Goal: Transaction & Acquisition: Book appointment/travel/reservation

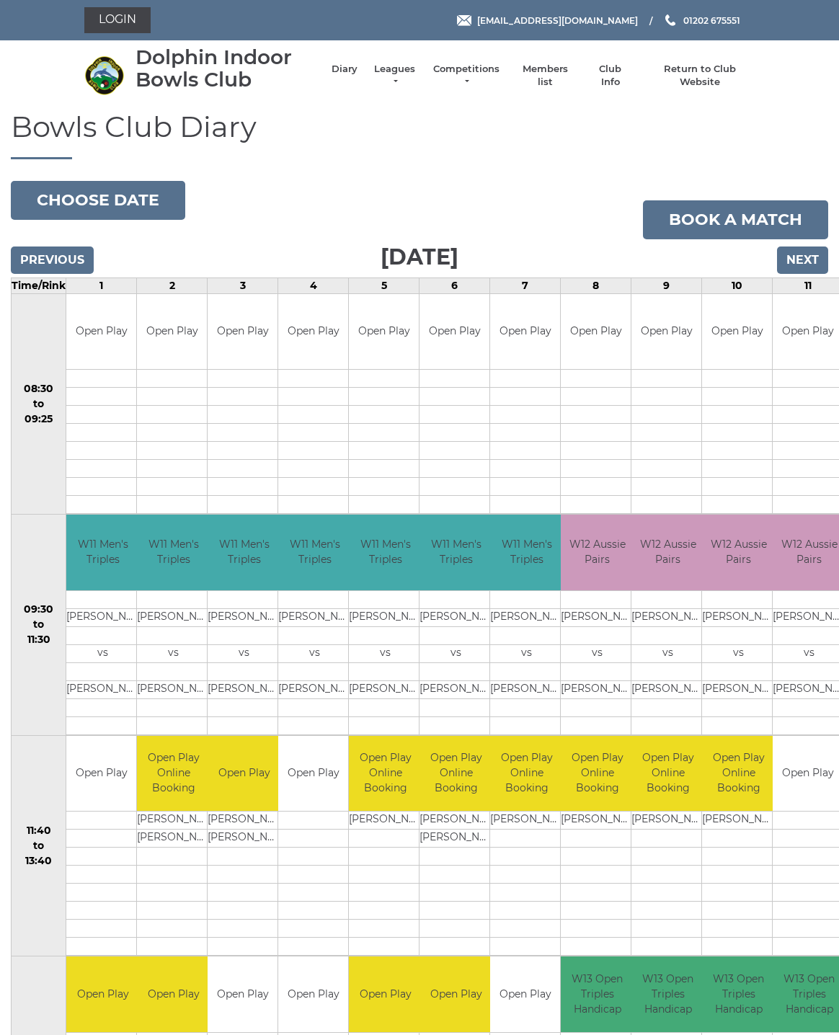
scroll to position [10, 0]
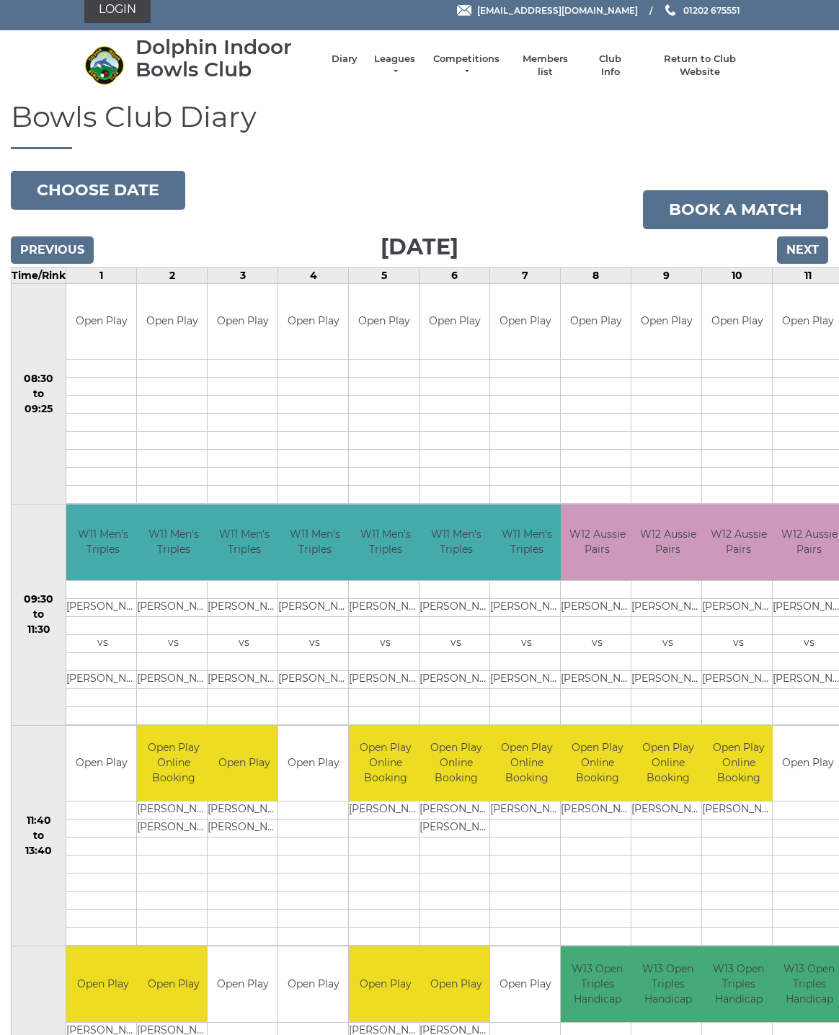
click at [124, 197] on button "Choose date" at bounding box center [98, 190] width 174 height 39
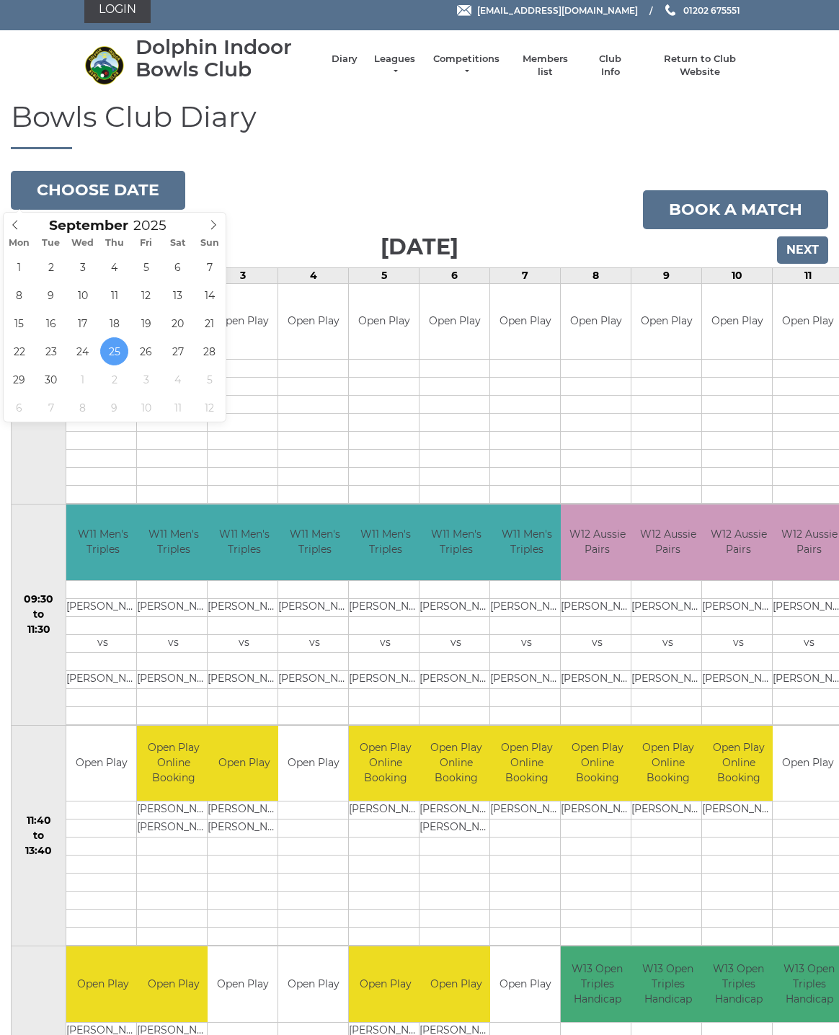
type input "2025-09-29"
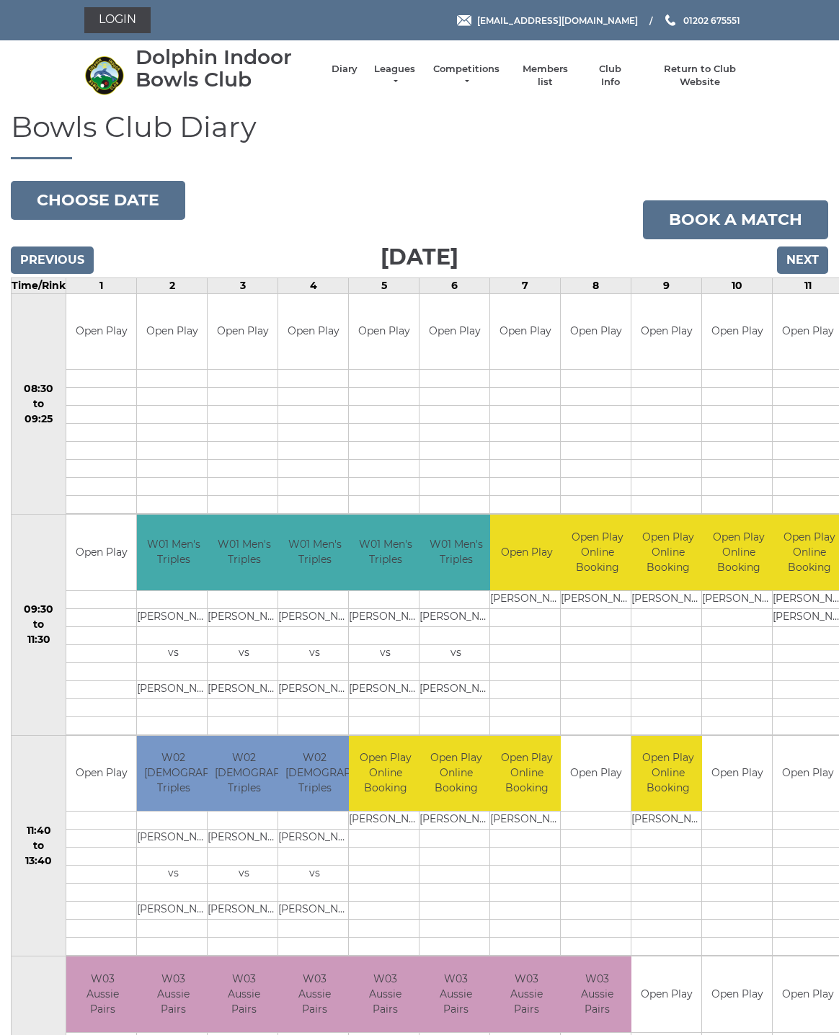
click at [143, 202] on button "Choose date" at bounding box center [98, 200] width 174 height 39
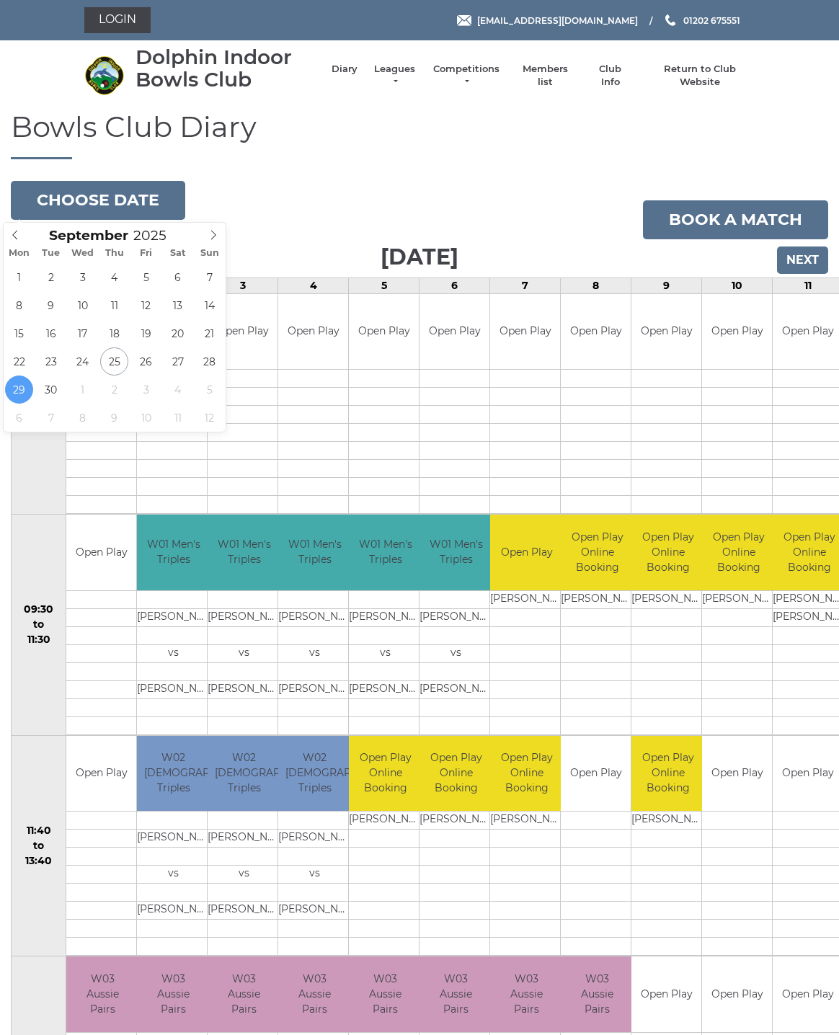
type input "[DATE]"
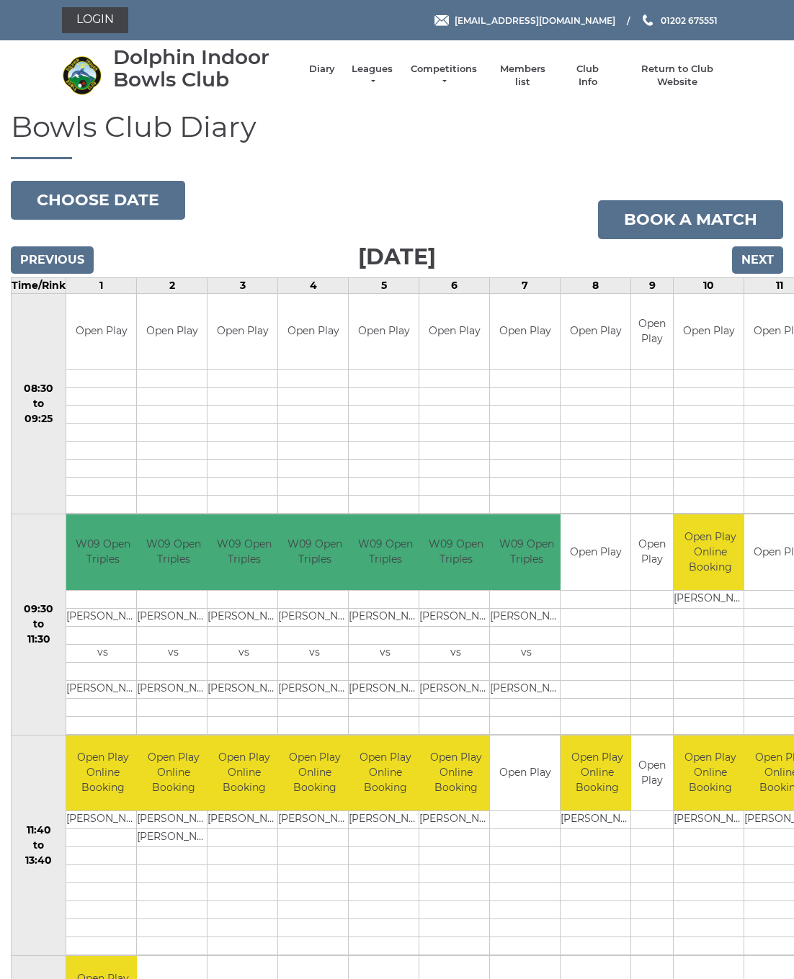
scroll to position [6, 0]
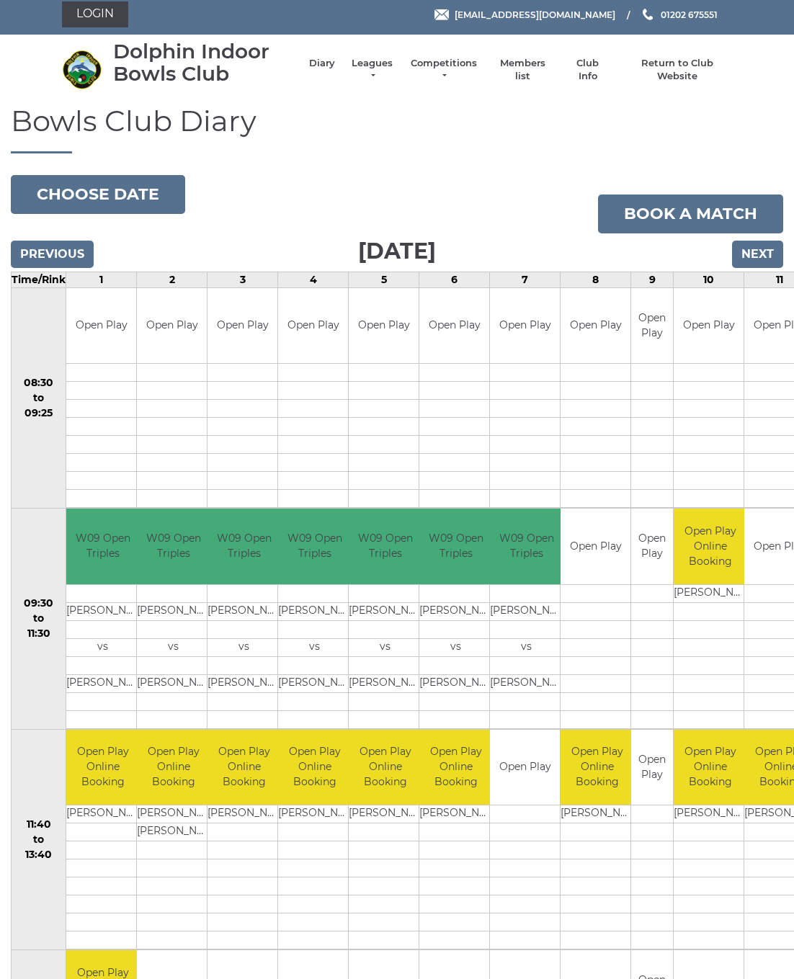
click at [745, 241] on input "Next" at bounding box center [757, 254] width 51 height 27
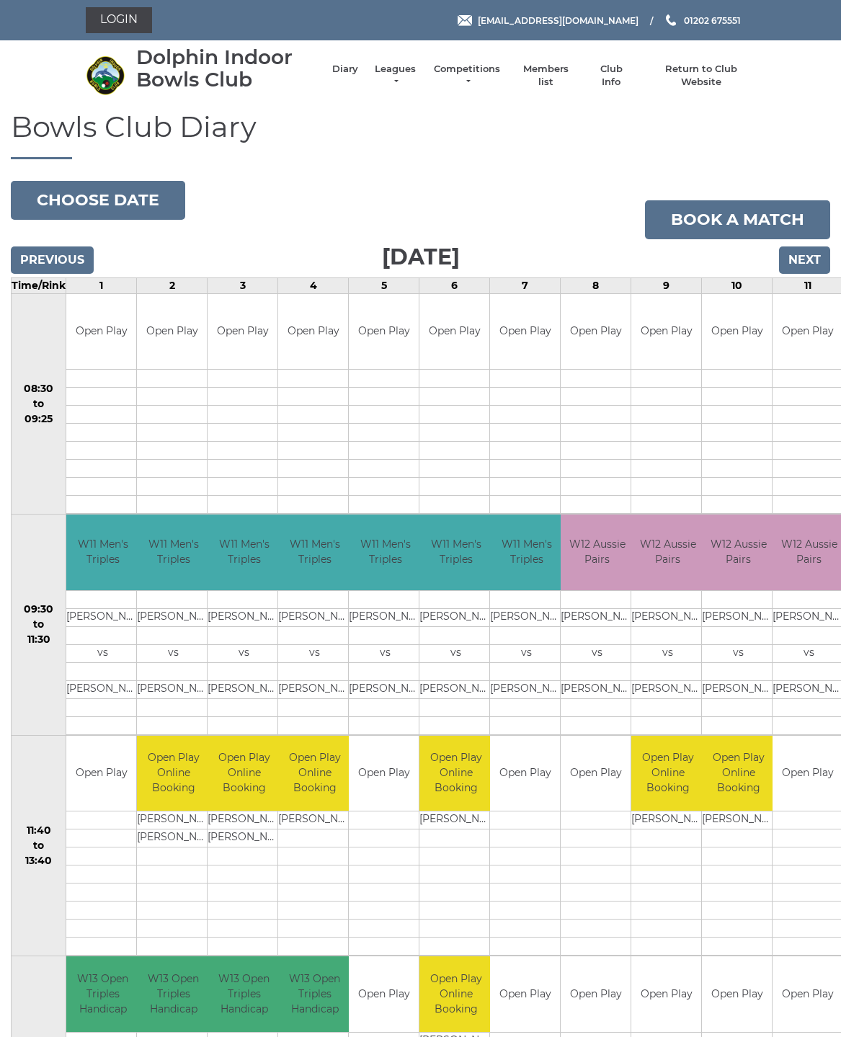
scroll to position [10, 0]
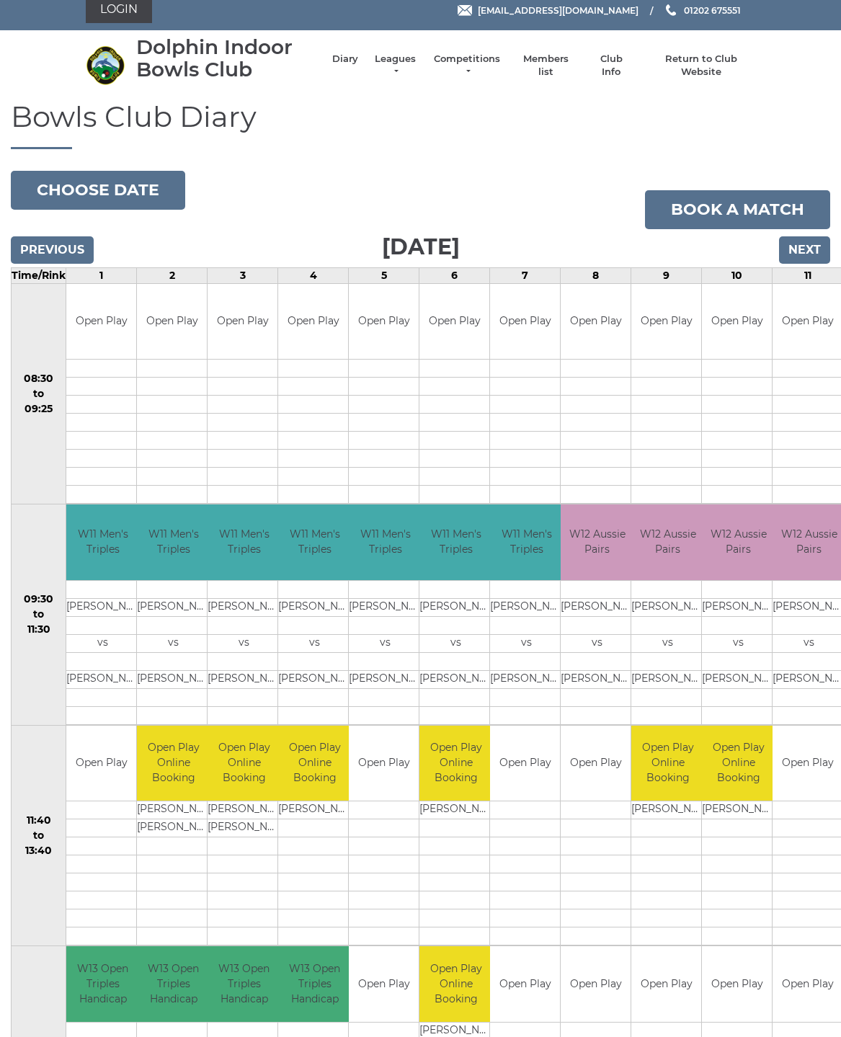
click at [131, 191] on button "Choose date" at bounding box center [98, 190] width 174 height 39
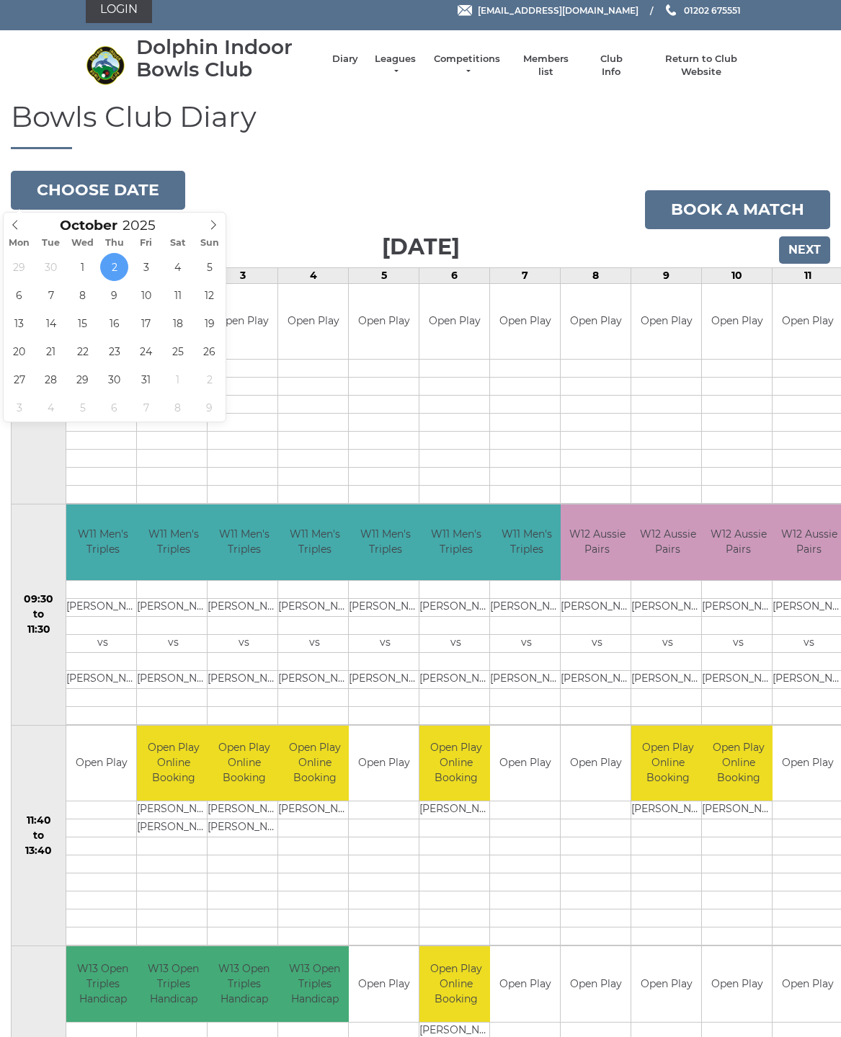
type input "2025-10-06"
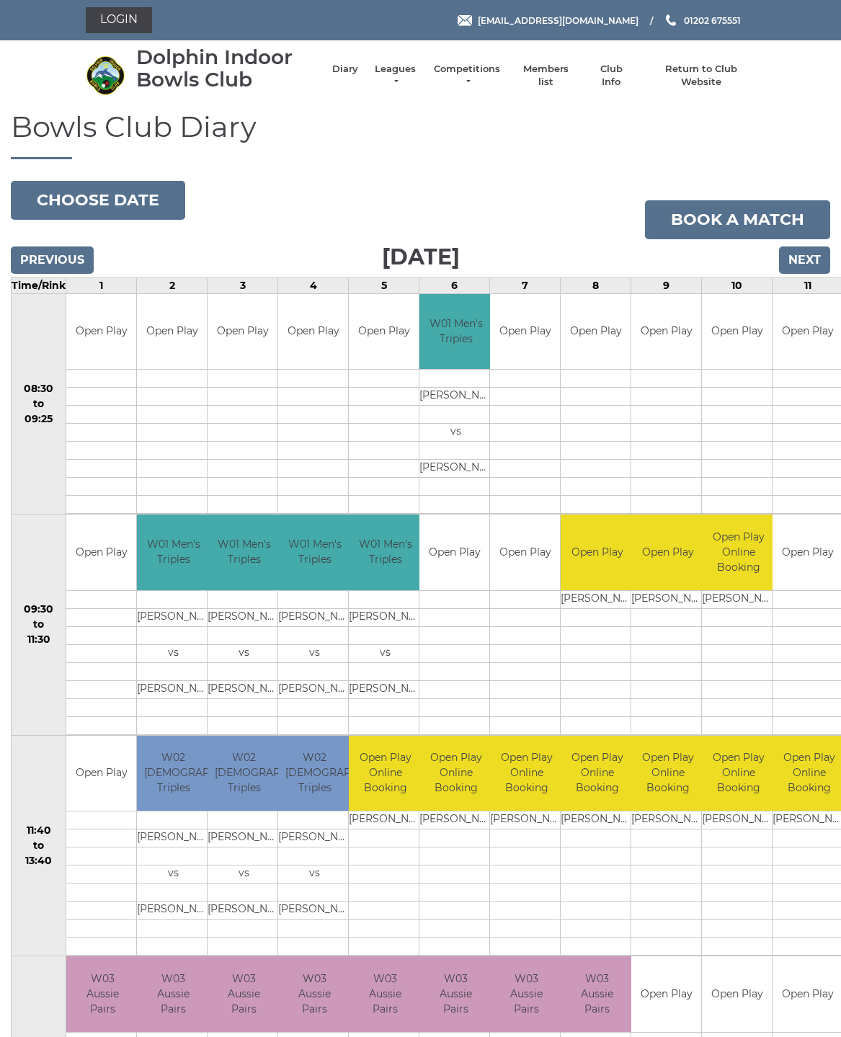
click at [594, 856] on td at bounding box center [597, 856] width 73 height 18
click at [602, 816] on td "Michael MAIDMENT" at bounding box center [597, 820] width 73 height 18
click at [604, 783] on td "Open Play Online Booking" at bounding box center [597, 774] width 73 height 76
click at [140, 201] on button "Choose date" at bounding box center [98, 200] width 174 height 39
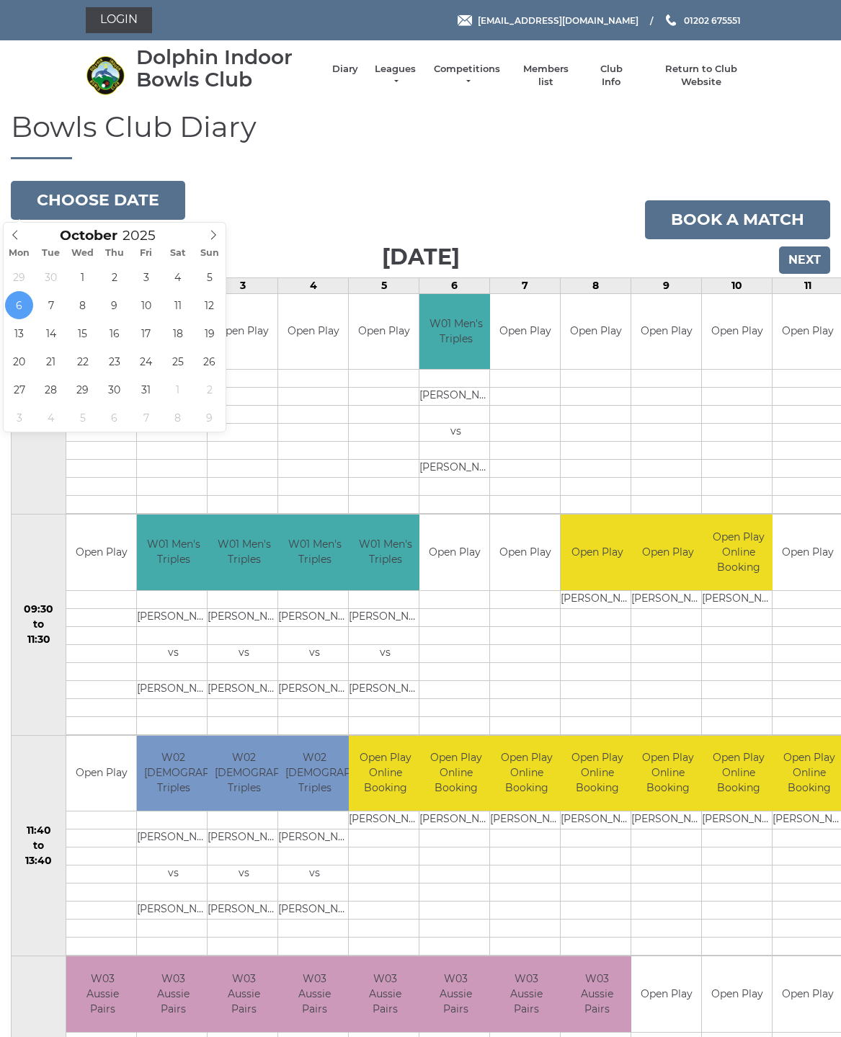
type input "2025-10-09"
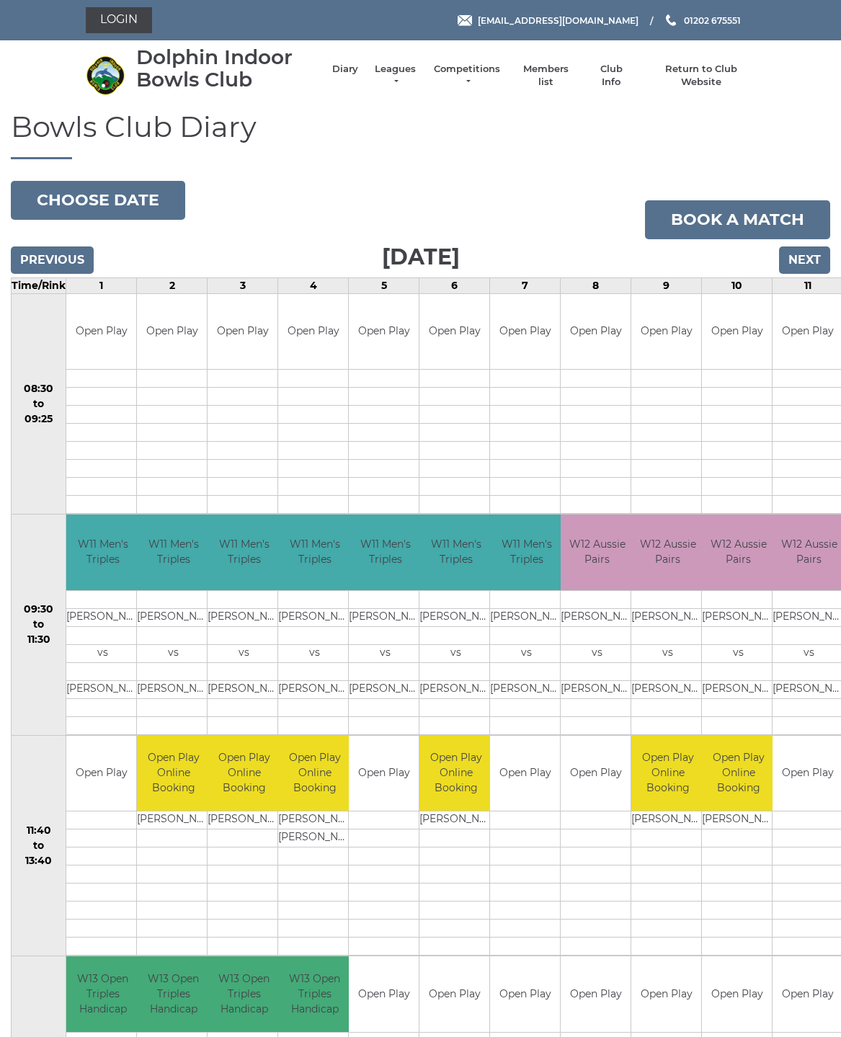
click at [122, 201] on button "Choose date" at bounding box center [98, 200] width 174 height 39
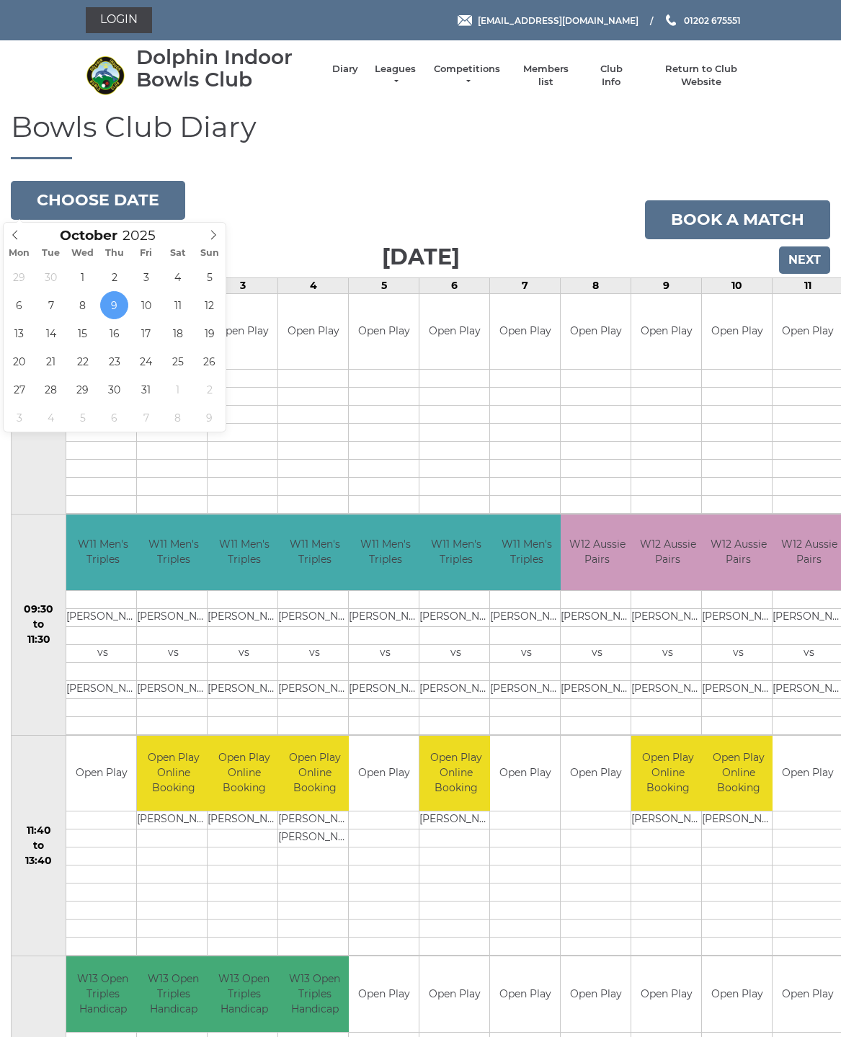
type input "[DATE]"
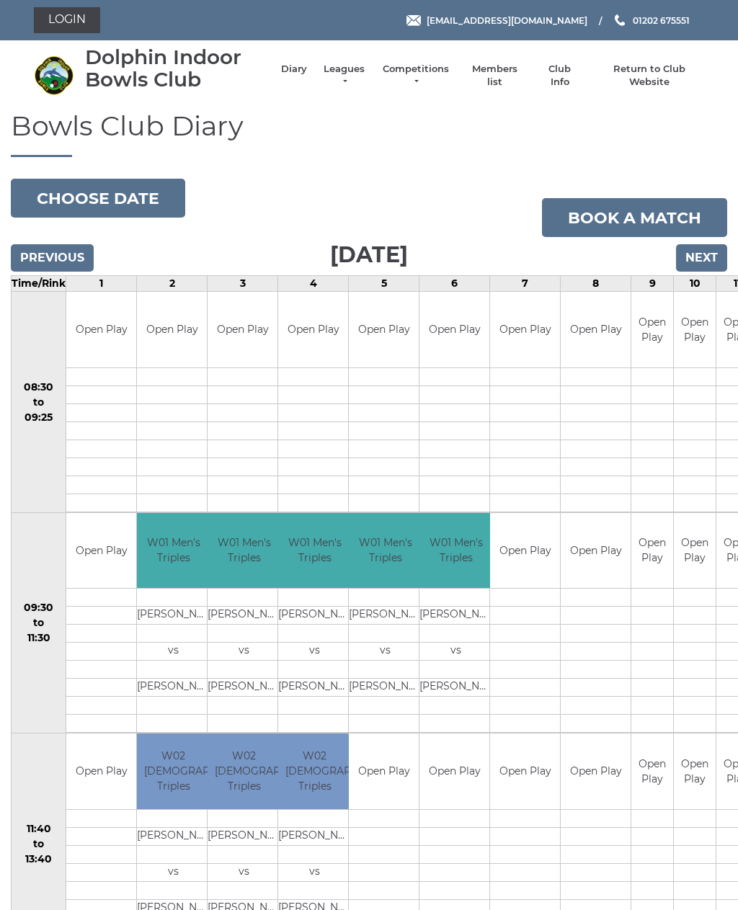
click at [76, 19] on link "Login" at bounding box center [67, 20] width 66 height 26
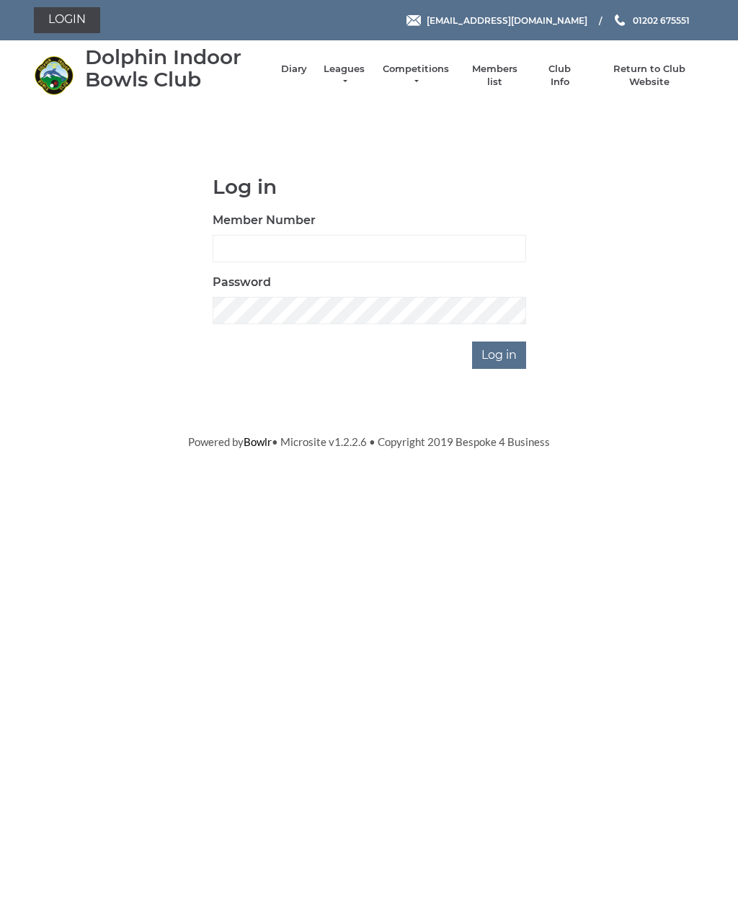
click at [277, 254] on input "Member Number" at bounding box center [369, 248] width 313 height 27
click at [323, 256] on input "Member Number" at bounding box center [369, 248] width 313 height 27
type input "3564"
click at [507, 360] on input "Log in" at bounding box center [499, 355] width 54 height 27
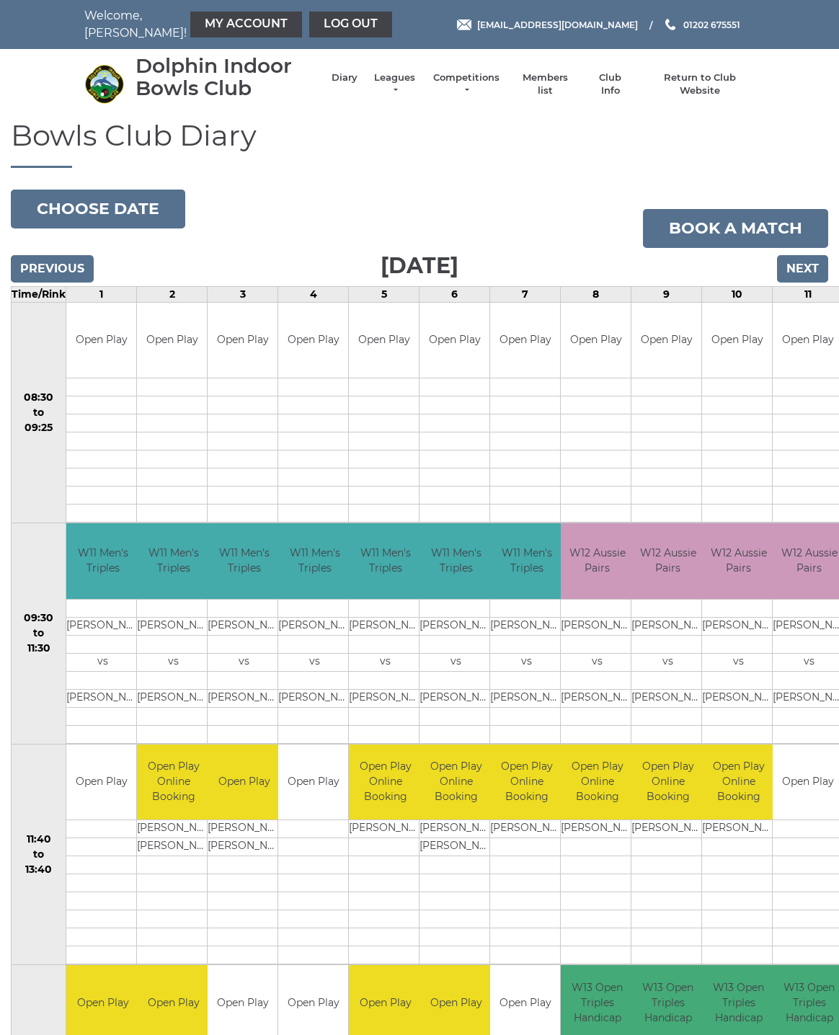
scroll to position [10, 0]
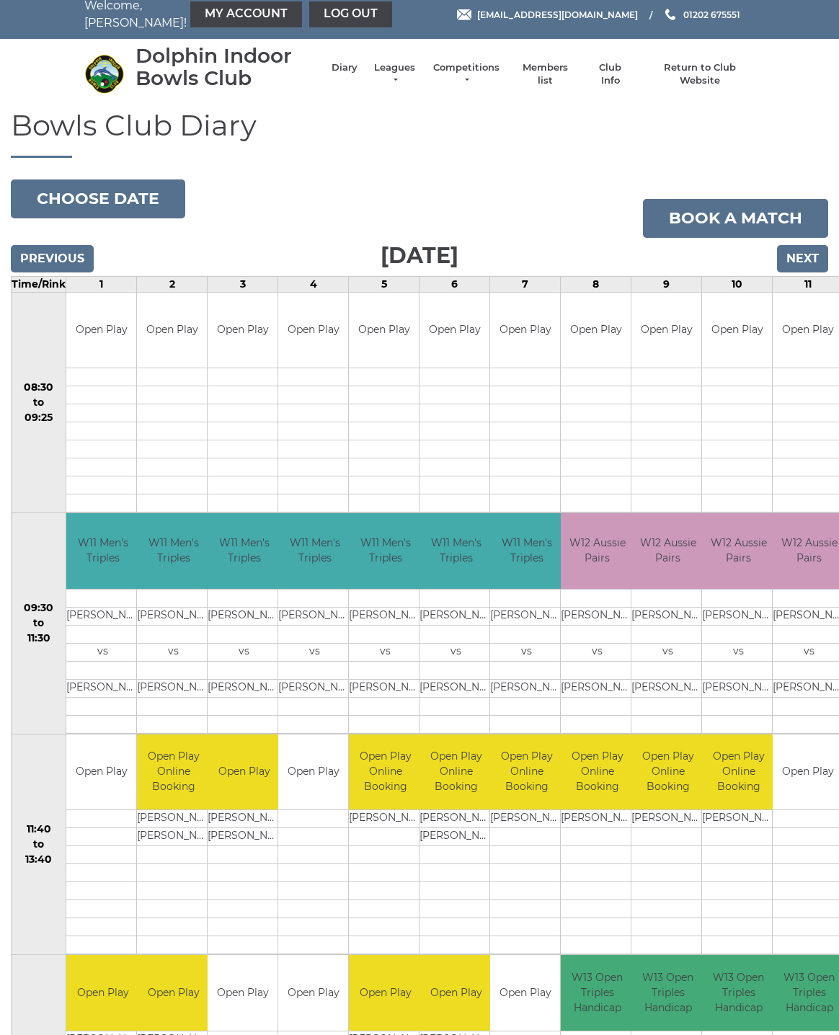
click at [213, 11] on link "My Account" at bounding box center [246, 14] width 112 height 26
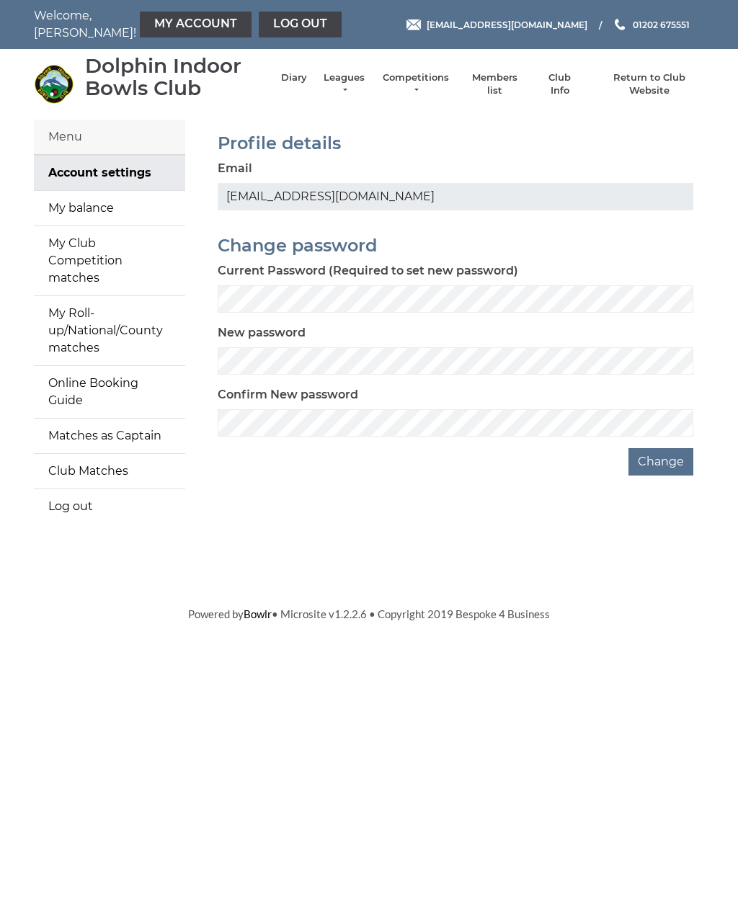
click at [159, 23] on link "My Account" at bounding box center [196, 25] width 112 height 26
click at [93, 211] on link "My balance" at bounding box center [109, 208] width 151 height 35
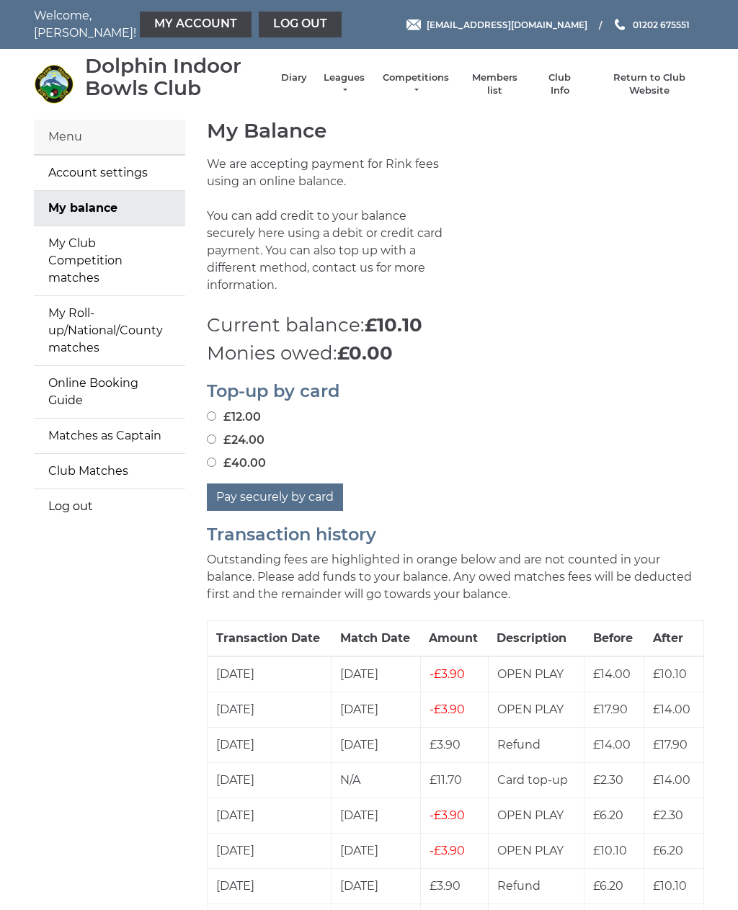
click at [216, 458] on input "£40.00" at bounding box center [211, 462] width 9 height 9
radio input "true"
click at [278, 483] on button "Pay securely by card" at bounding box center [275, 496] width 136 height 27
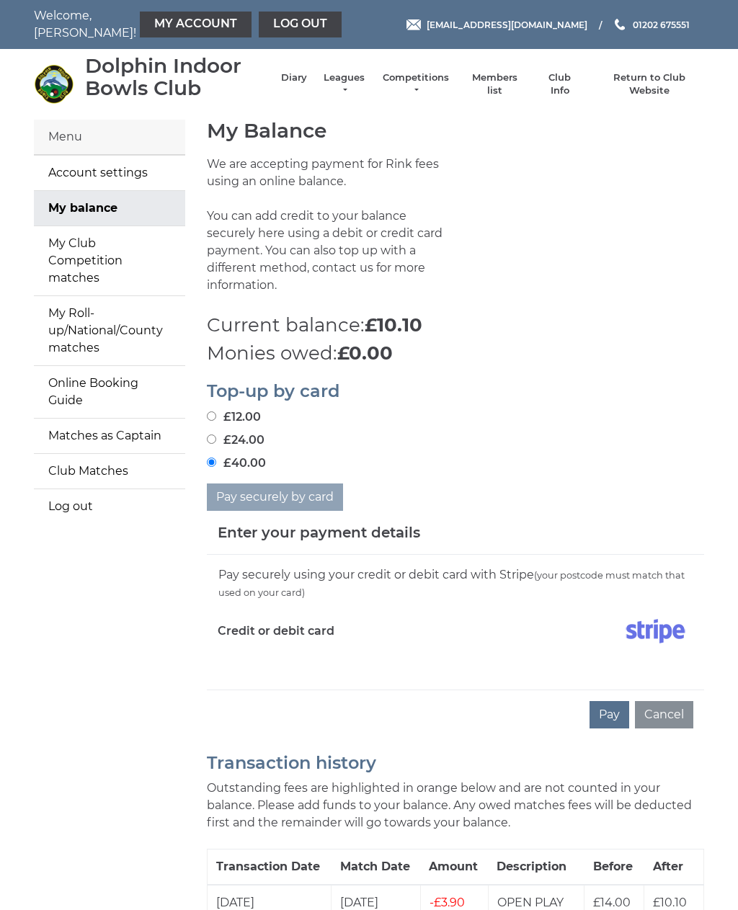
scroll to position [50, 0]
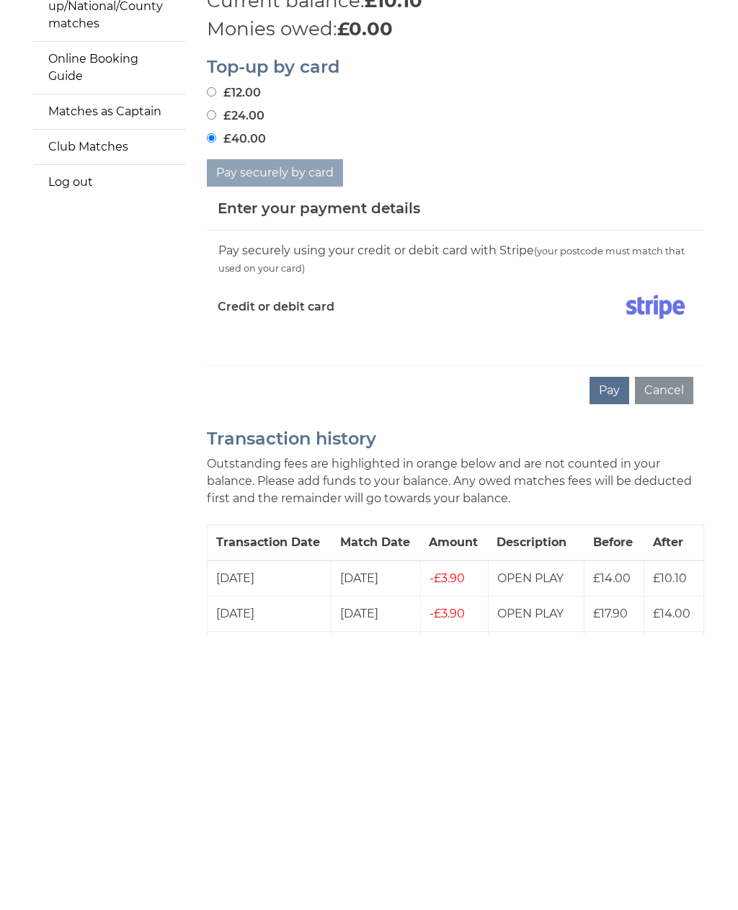
click at [607, 651] on button "Pay" at bounding box center [609, 664] width 40 height 27
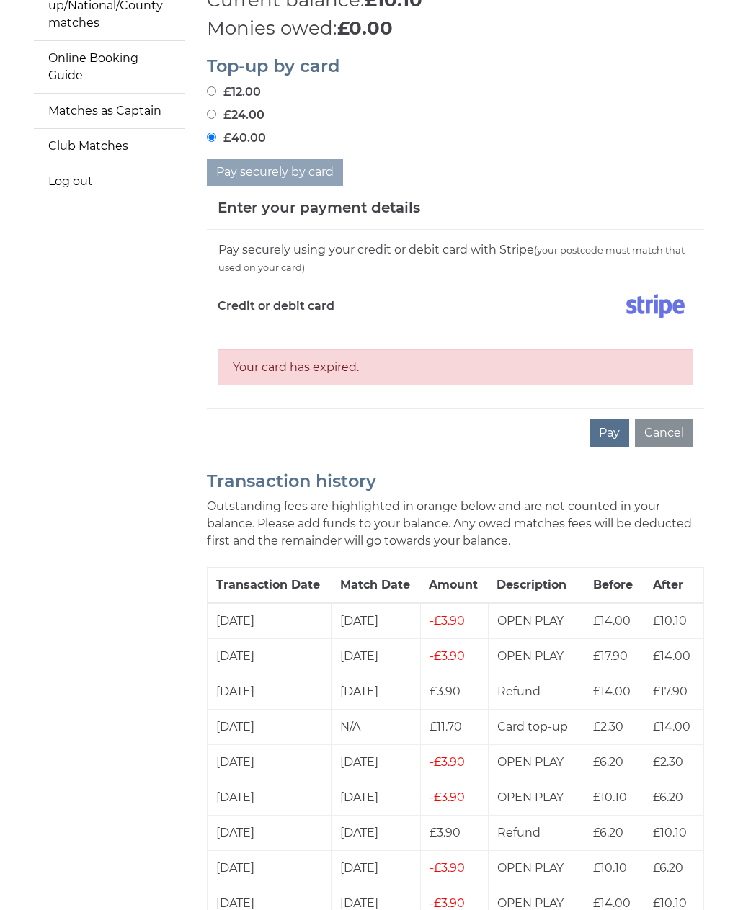
click at [378, 330] on div "Your card has expired." at bounding box center [456, 357] width 476 height 55
click at [316, 357] on div "Your card has expired." at bounding box center [456, 367] width 476 height 36
click at [283, 351] on div "Your card has expired." at bounding box center [456, 367] width 476 height 36
click at [667, 421] on button "Cancel" at bounding box center [664, 432] width 58 height 27
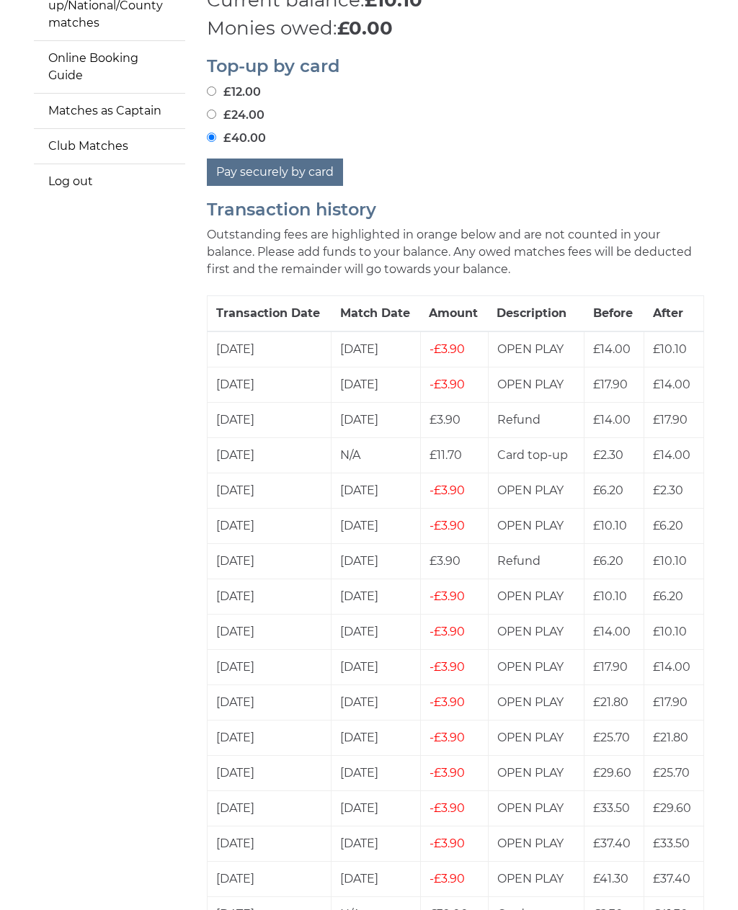
click at [263, 159] on button "Pay securely by card" at bounding box center [275, 172] width 136 height 27
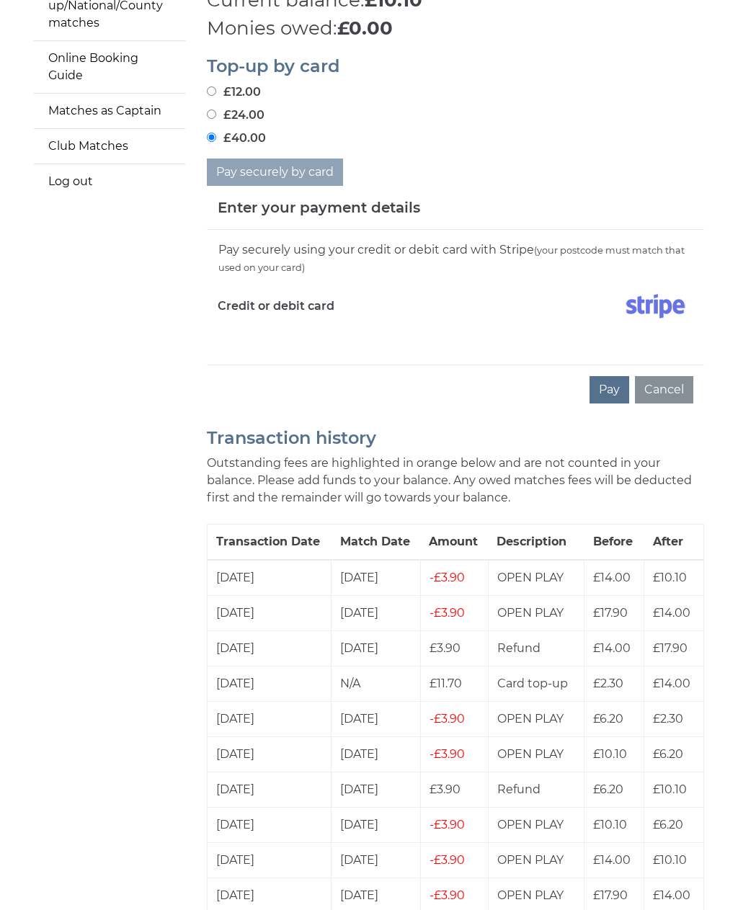
scroll to position [324, 0]
click at [614, 377] on button "Pay" at bounding box center [609, 390] width 40 height 27
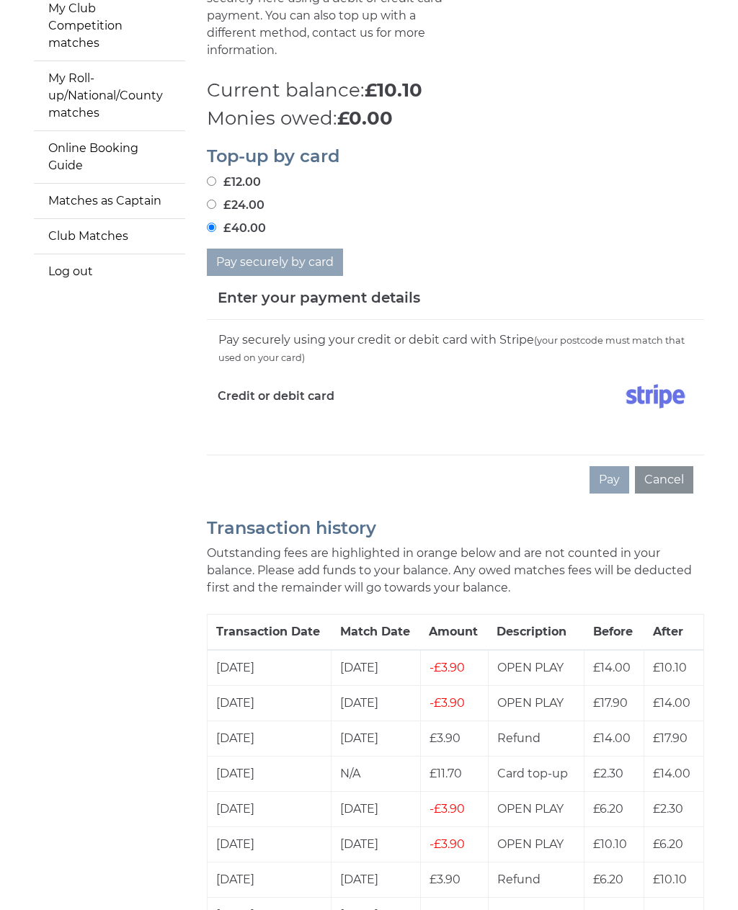
scroll to position [205, 0]
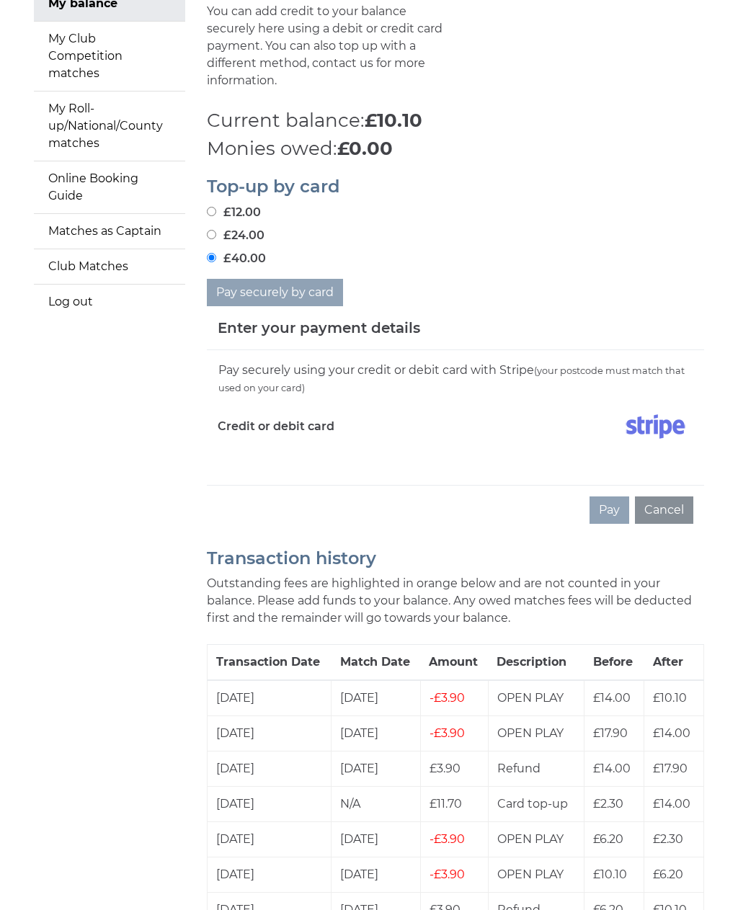
click at [669, 496] on button "Cancel" at bounding box center [664, 509] width 58 height 27
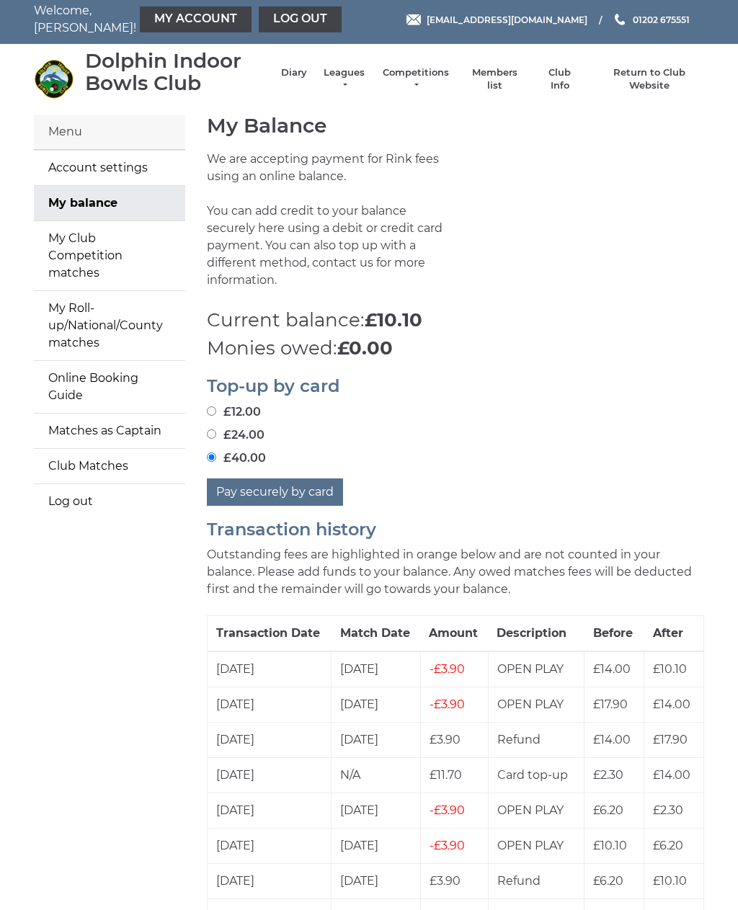
scroll to position [0, 0]
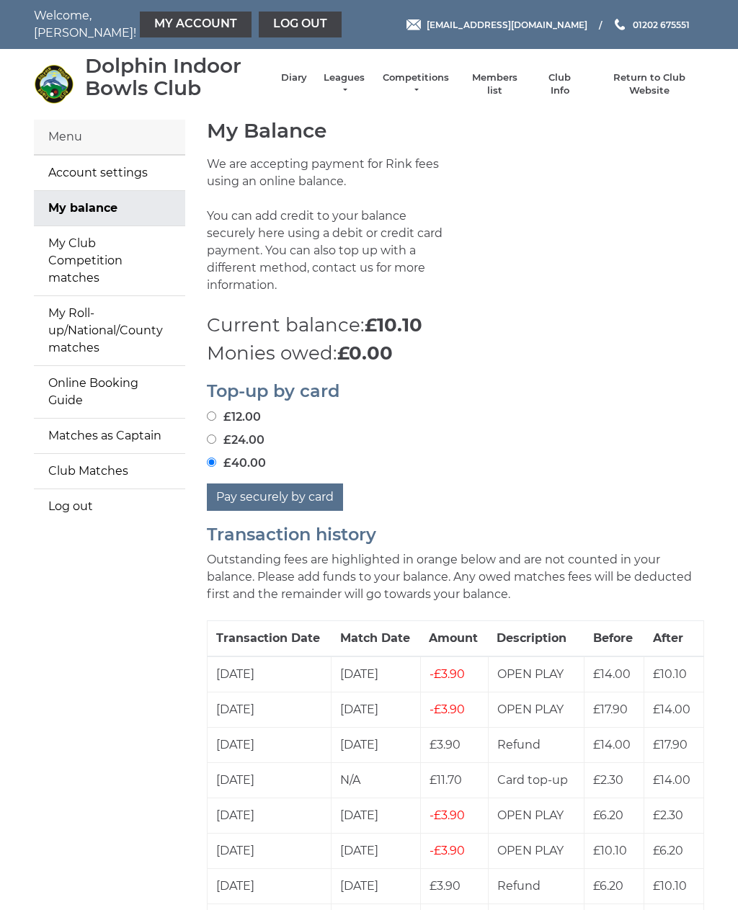
click at [257, 483] on button "Pay securely by card" at bounding box center [275, 496] width 136 height 27
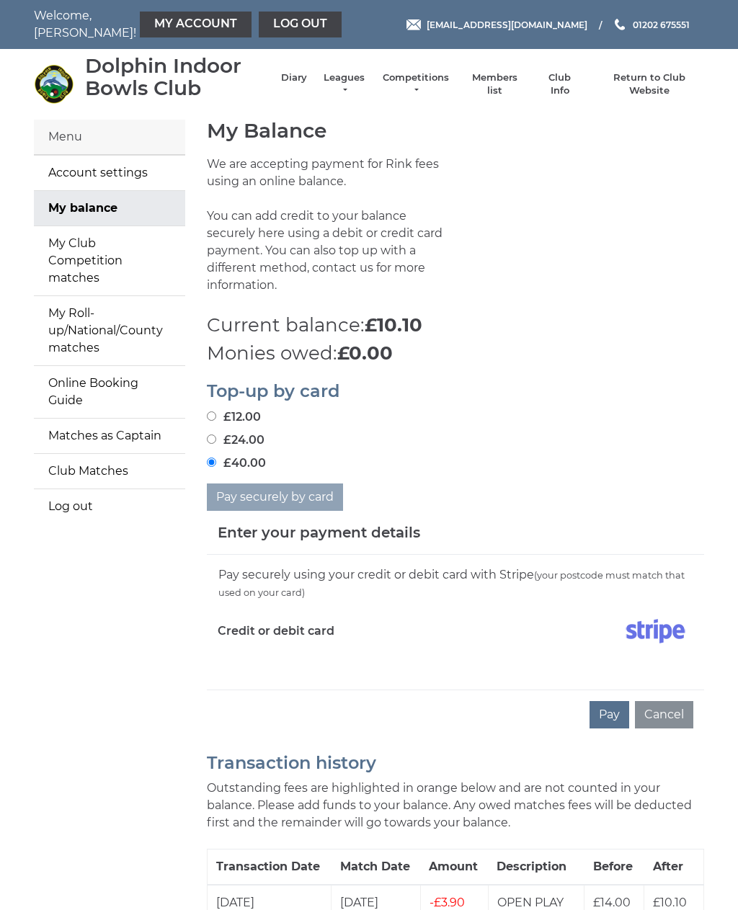
click at [615, 705] on button "Pay" at bounding box center [609, 714] width 40 height 27
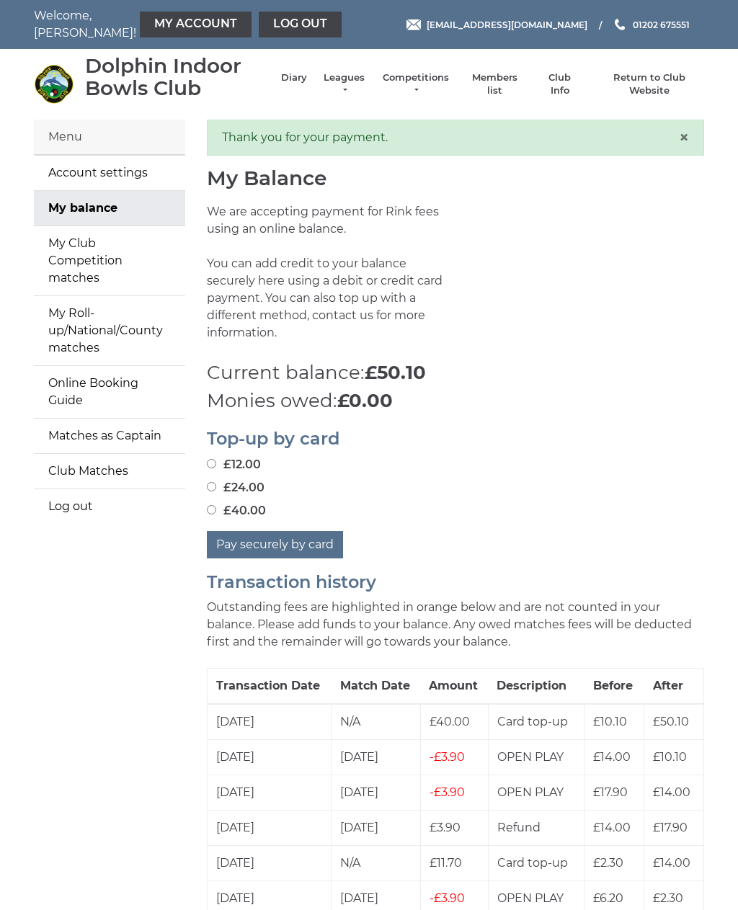
click at [491, 891] on td "OPEN PLAY" at bounding box center [536, 898] width 97 height 35
click at [506, 895] on td "OPEN PLAY" at bounding box center [536, 898] width 97 height 35
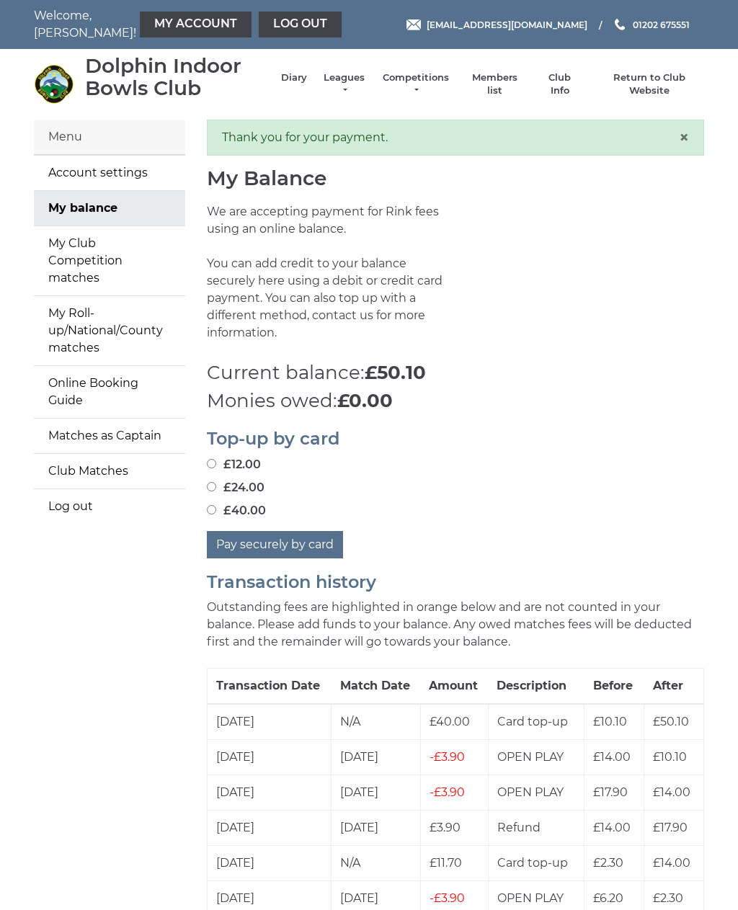
click at [506, 895] on td "OPEN PLAY" at bounding box center [536, 898] width 97 height 35
click at [263, 24] on link "Log out" at bounding box center [300, 25] width 83 height 26
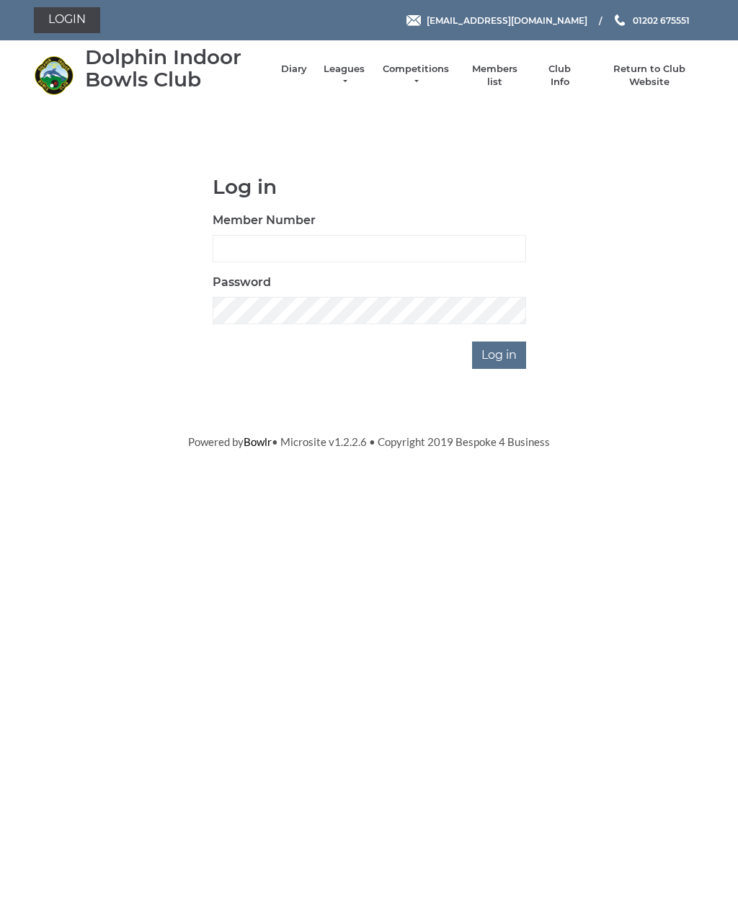
click at [646, 79] on link "Return to Club Website" at bounding box center [649, 76] width 109 height 26
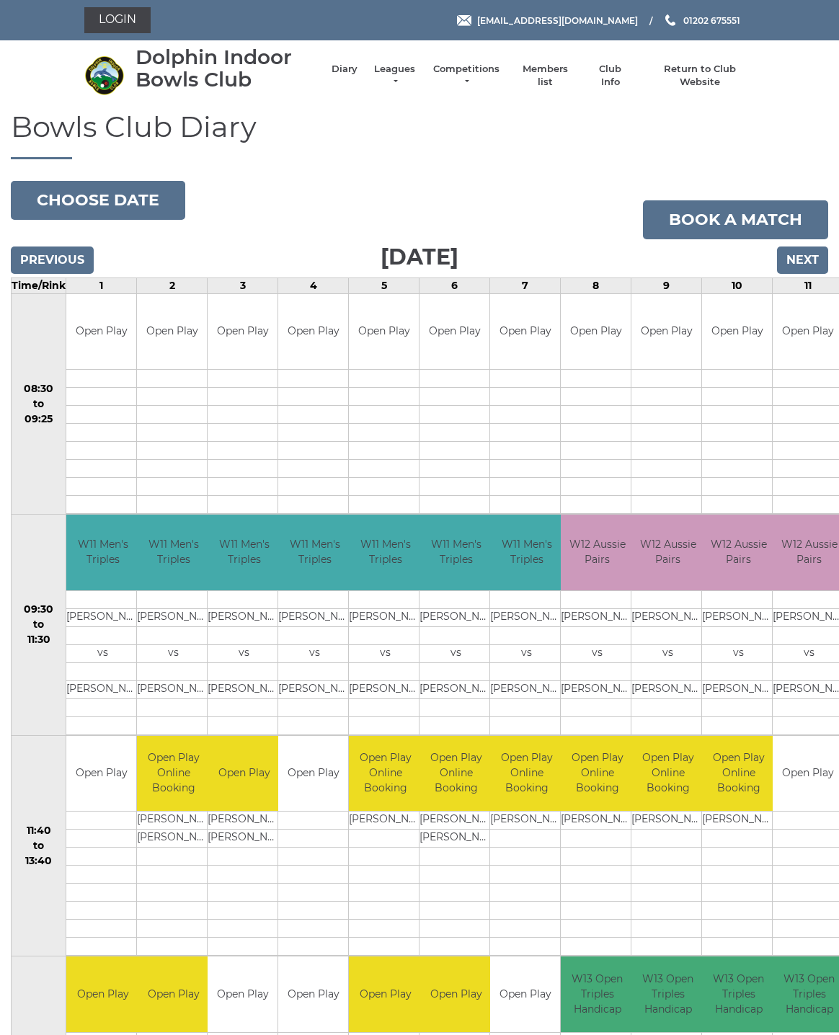
click at [141, 199] on button "Choose date" at bounding box center [98, 200] width 174 height 39
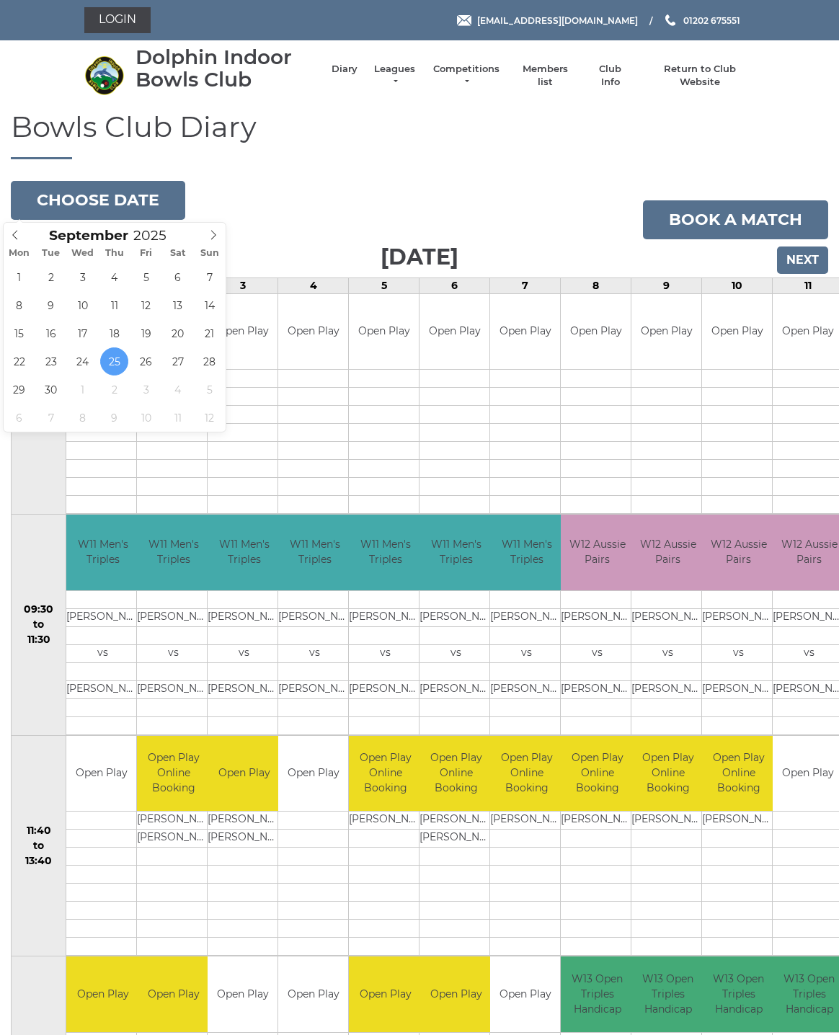
type input "2025-09-22"
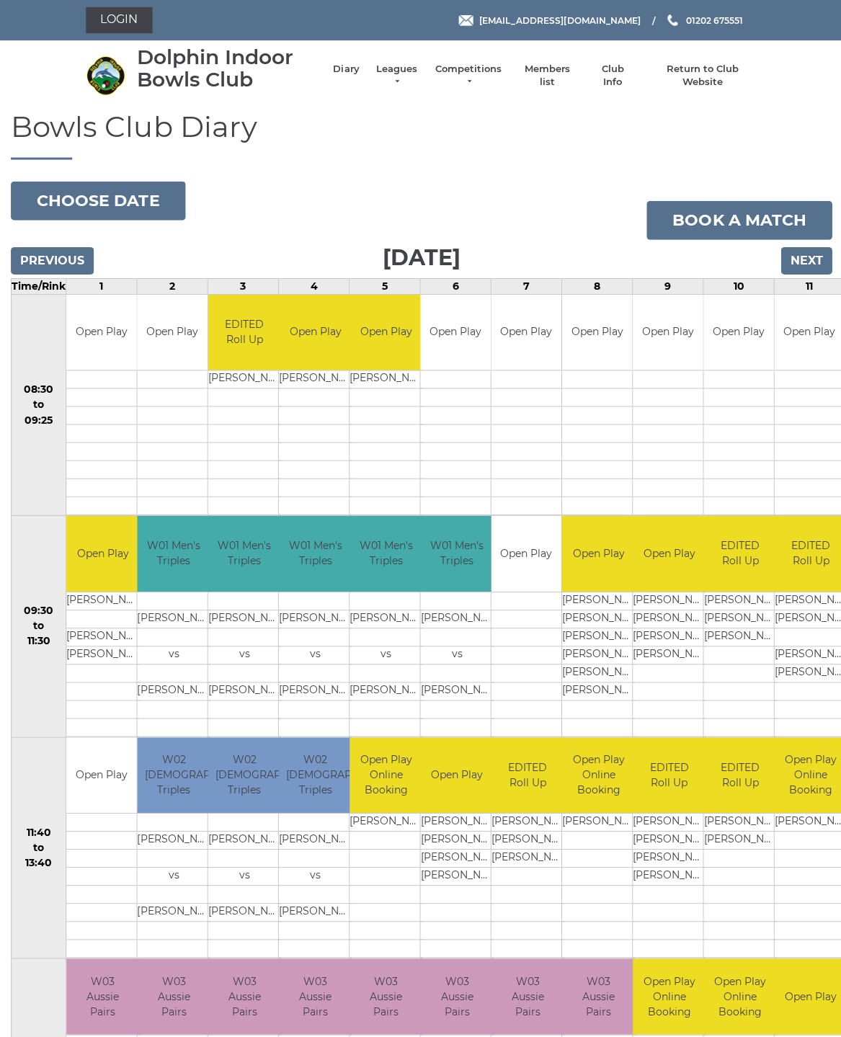
click at [813, 263] on input "Next" at bounding box center [804, 259] width 51 height 27
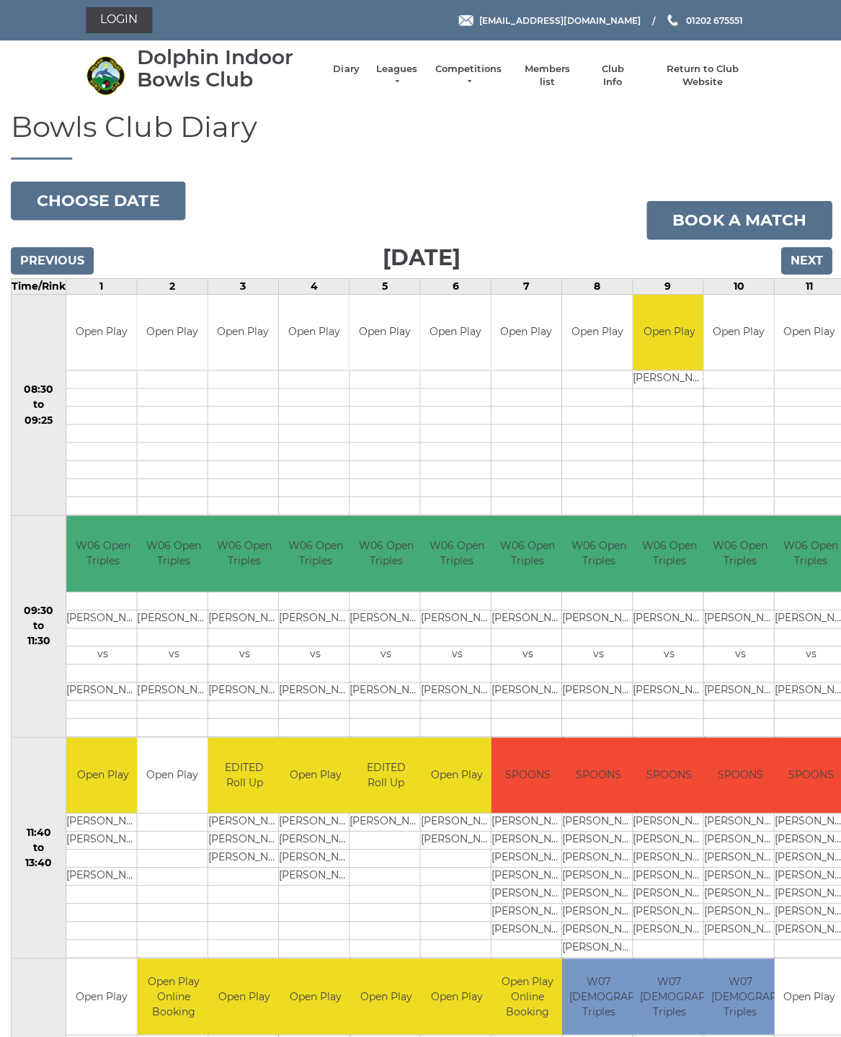
click at [58, 260] on input "Previous" at bounding box center [52, 259] width 83 height 27
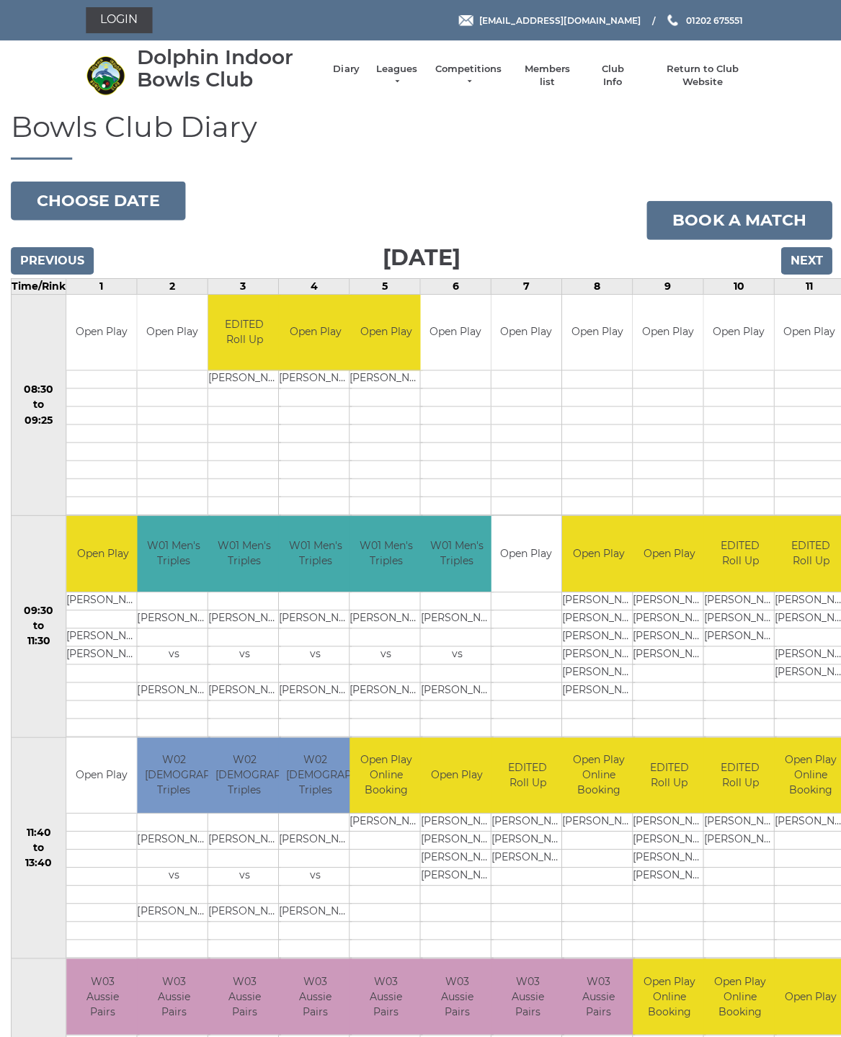
click at [112, 194] on button "Choose date" at bounding box center [98, 200] width 174 height 39
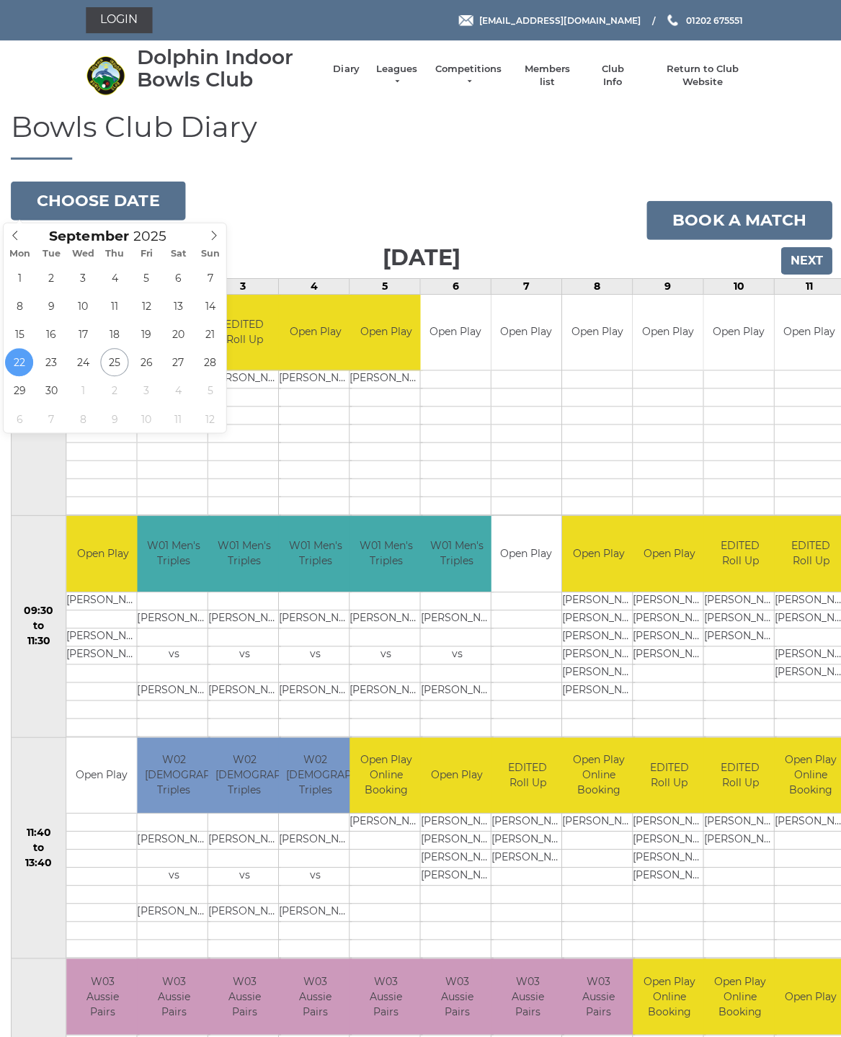
type input "[DATE]"
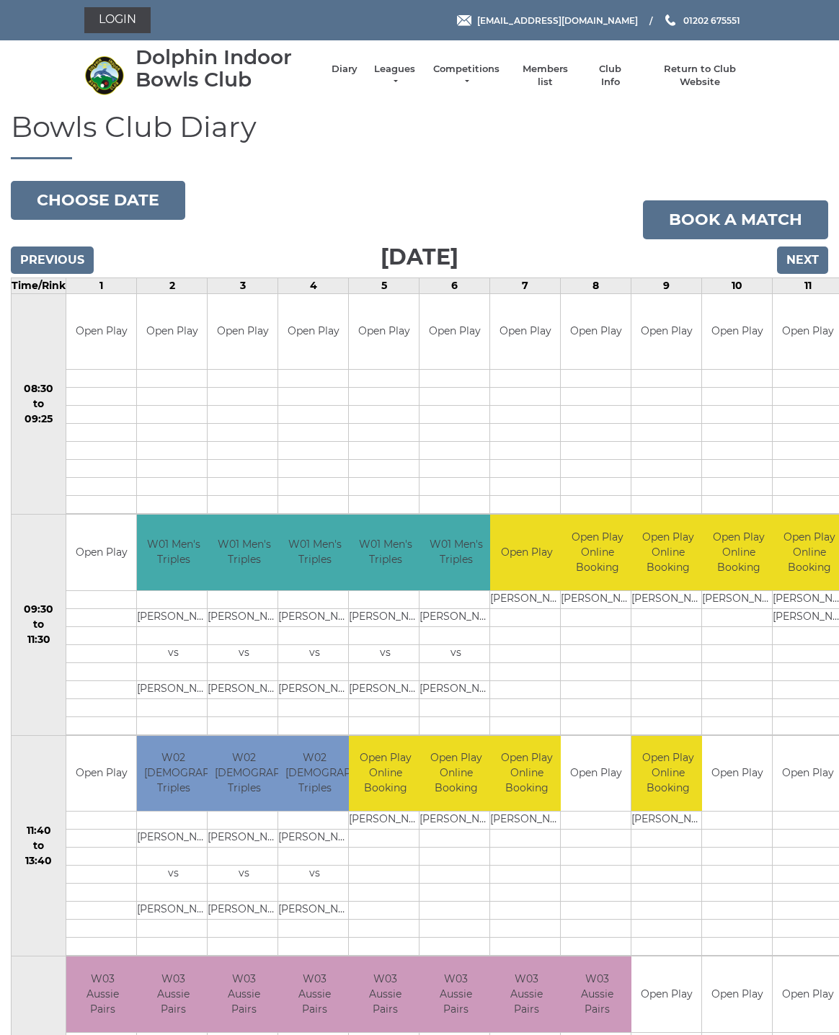
scroll to position [10, 0]
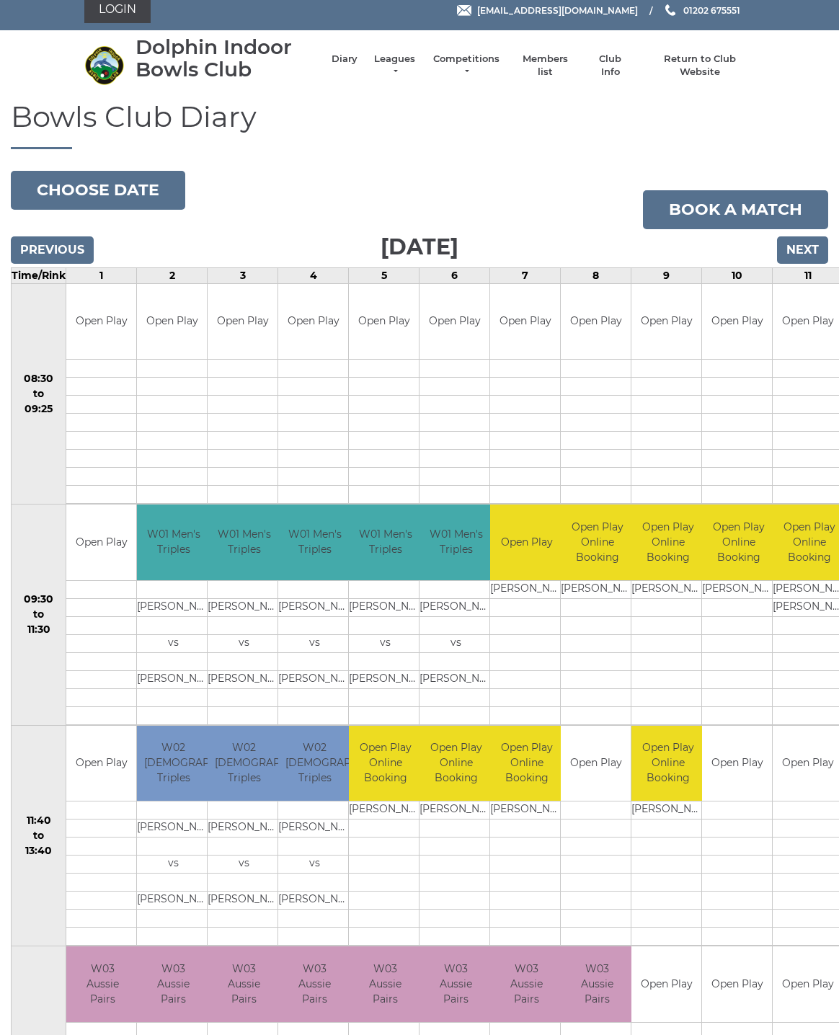
click at [133, 187] on button "Choose date" at bounding box center [98, 190] width 174 height 39
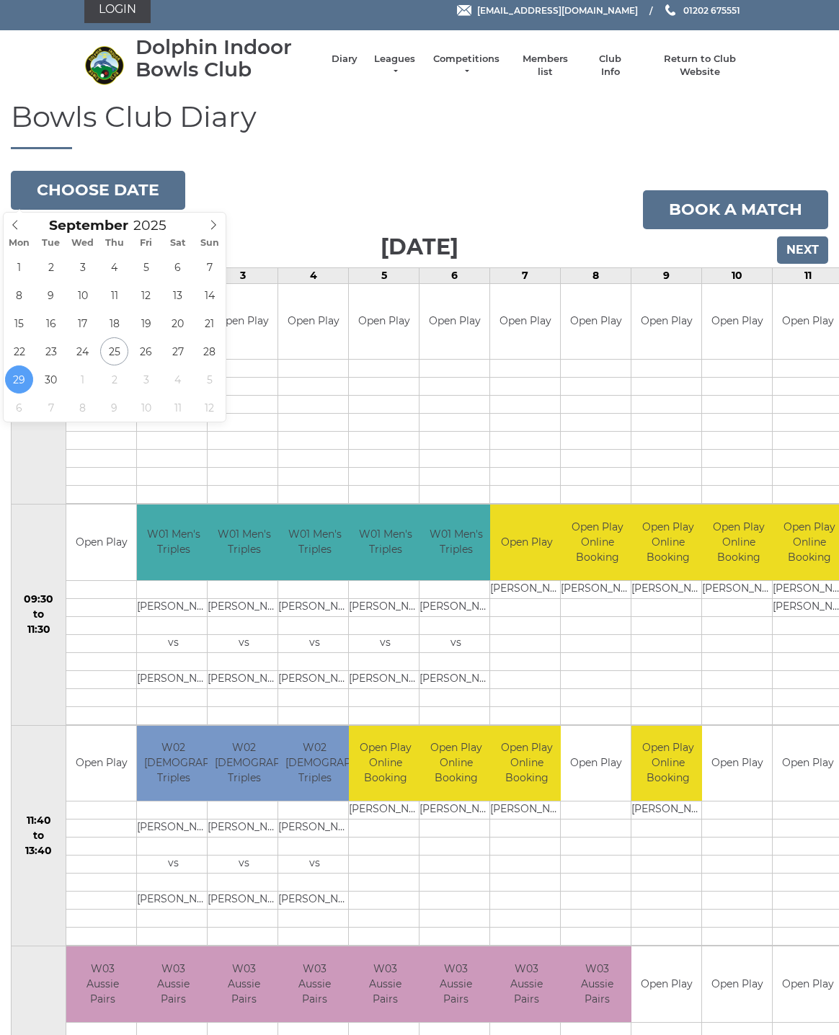
type input "[DATE]"
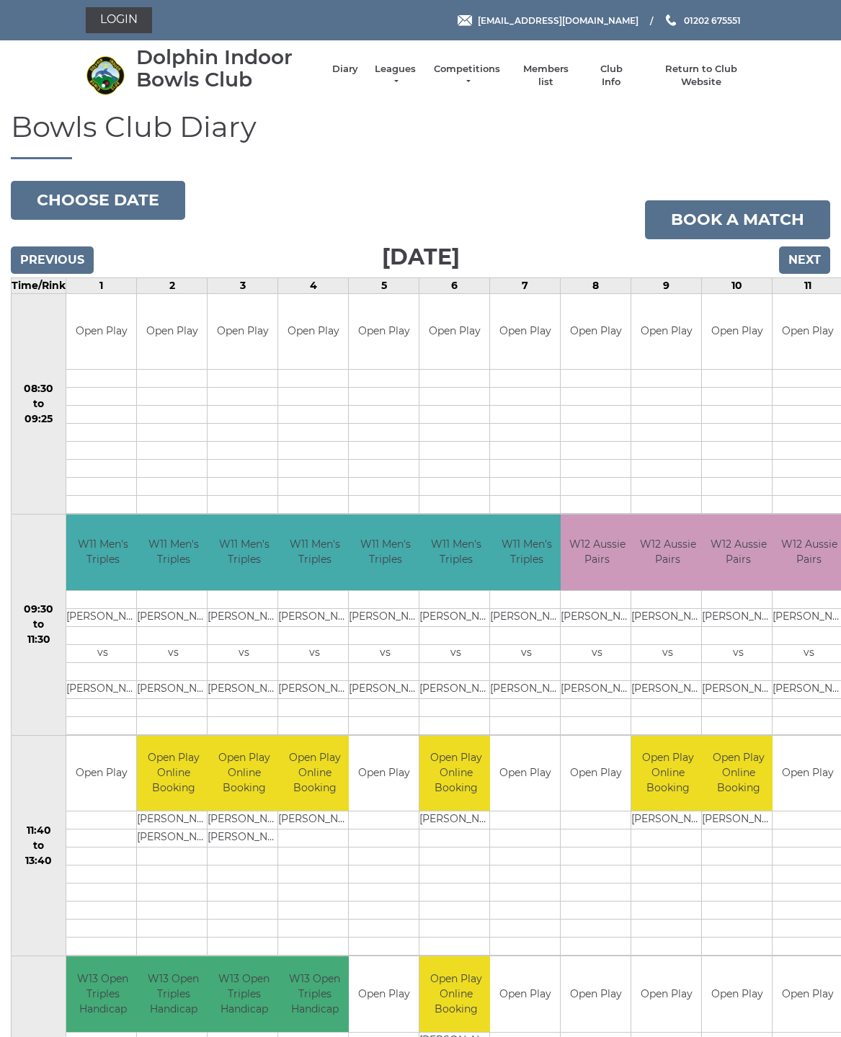
scroll to position [10, 0]
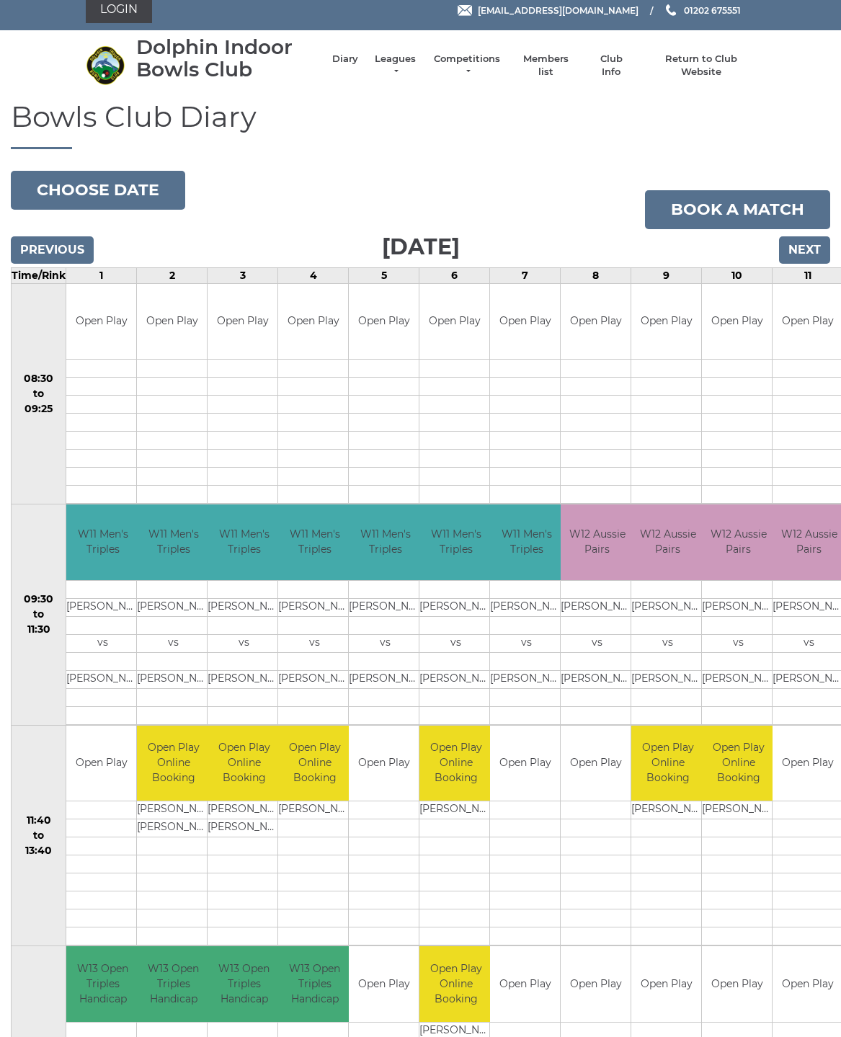
click at [122, 196] on button "Choose date" at bounding box center [98, 190] width 174 height 39
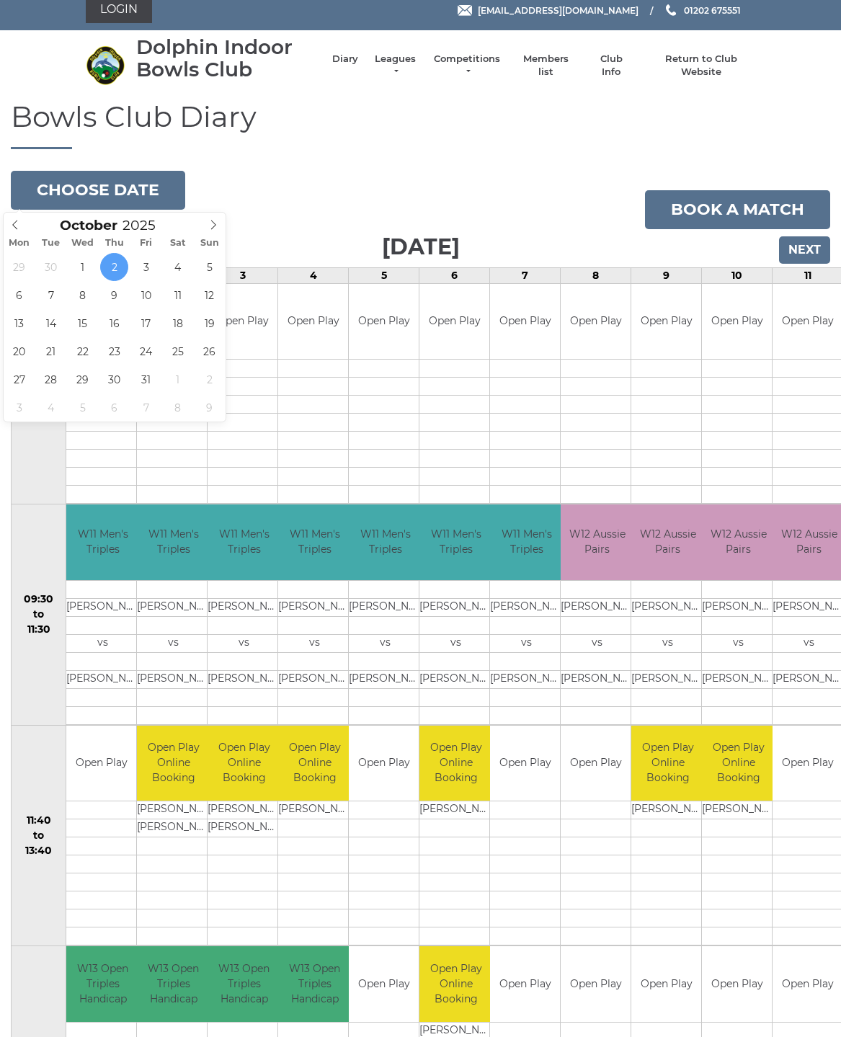
type input "[DATE]"
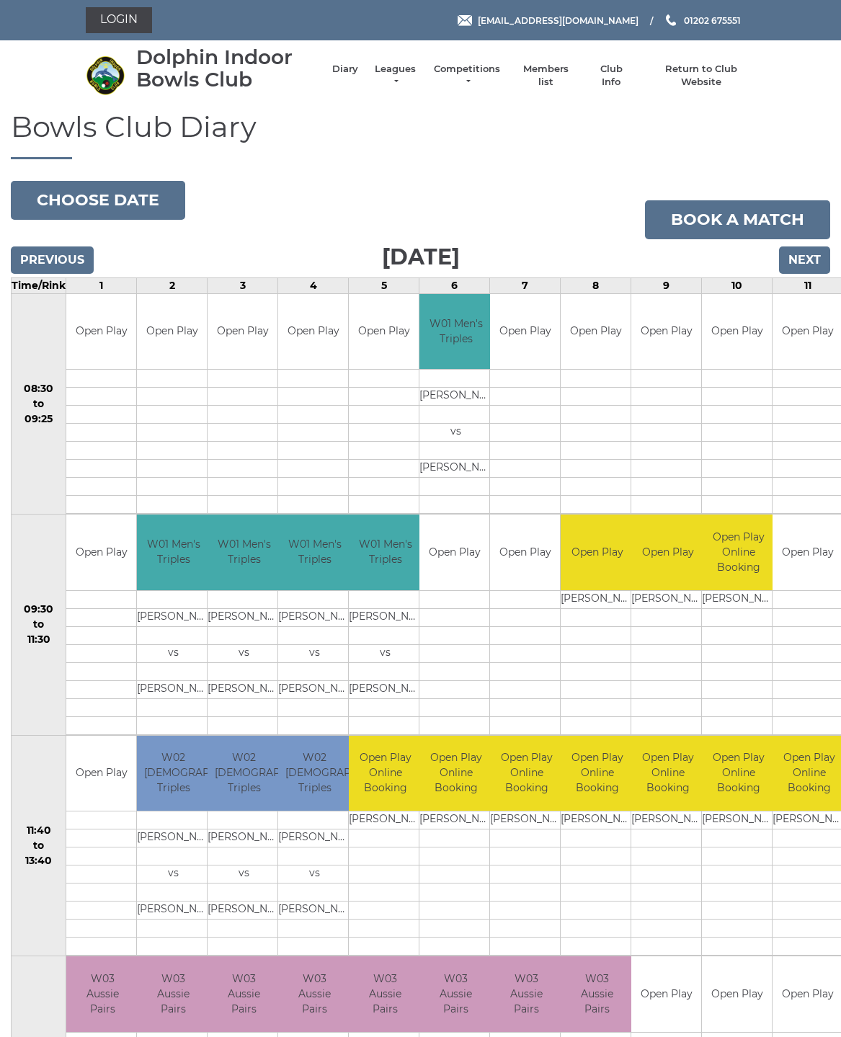
click at [146, 204] on button "Choose date" at bounding box center [98, 200] width 174 height 39
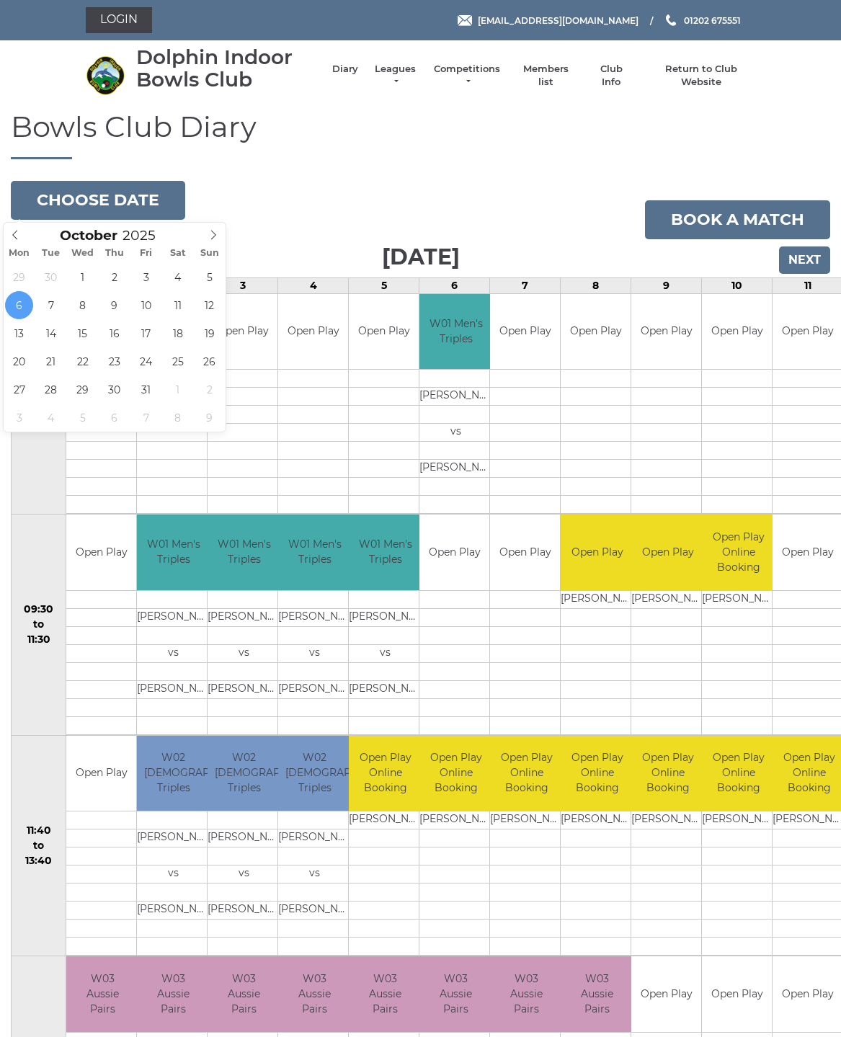
type input "[DATE]"
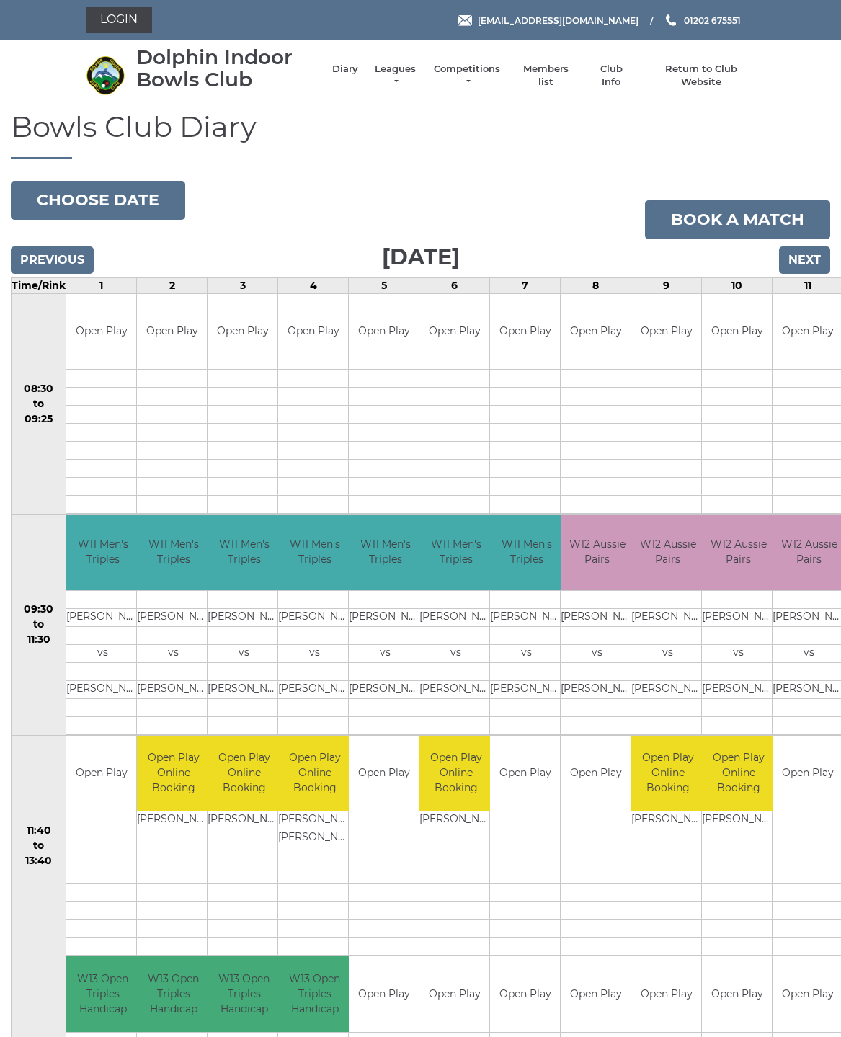
scroll to position [10, 0]
